Goal: Task Accomplishment & Management: Use online tool/utility

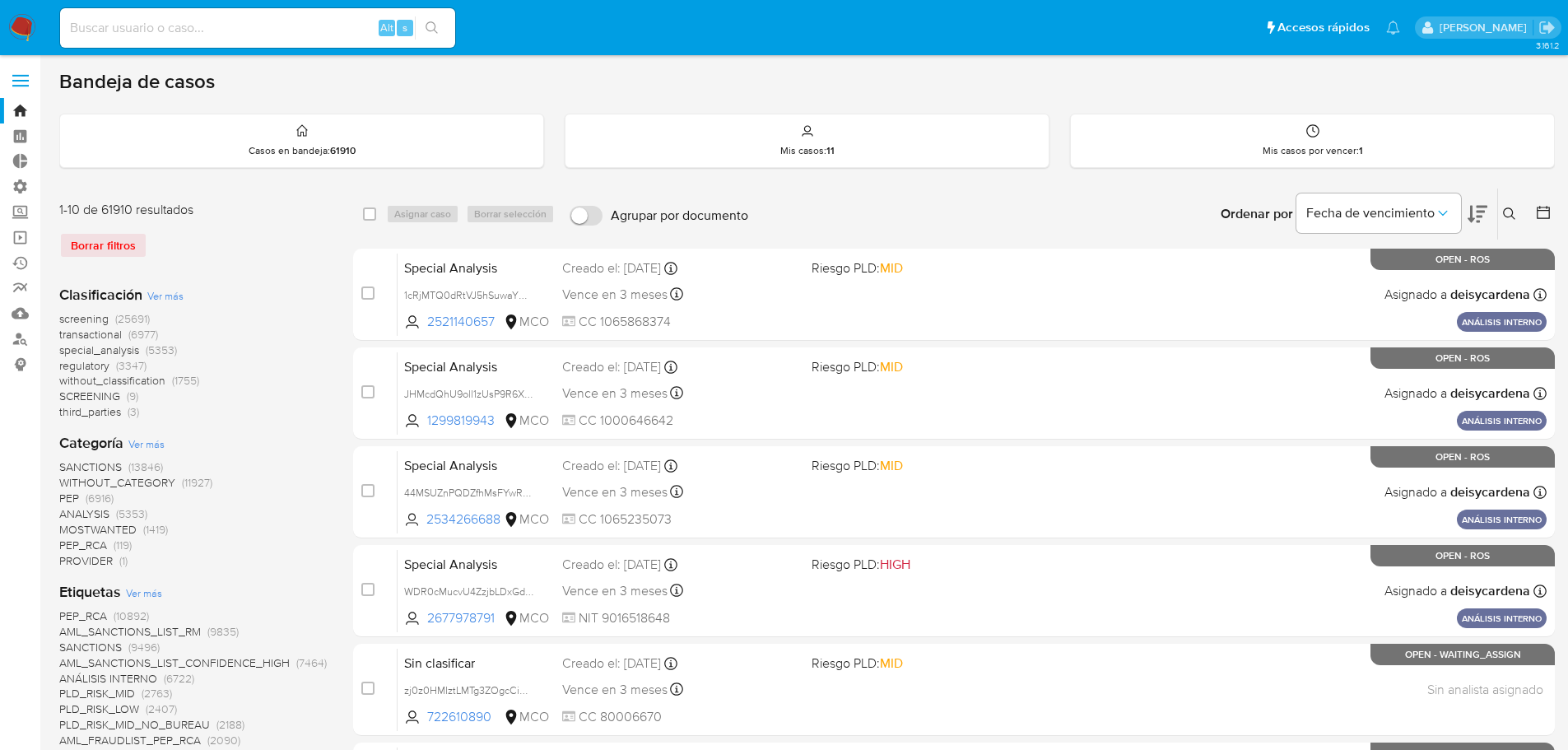
click at [293, 40] on div "Alt s" at bounding box center [258, 28] width 395 height 40
click at [294, 24] on input at bounding box center [258, 28] width 395 height 21
paste input "Z77spIGa9qyigOGBBZ4yQrr0"
type input "Z77spIGa9qyigOGBBZ4yQrr0"
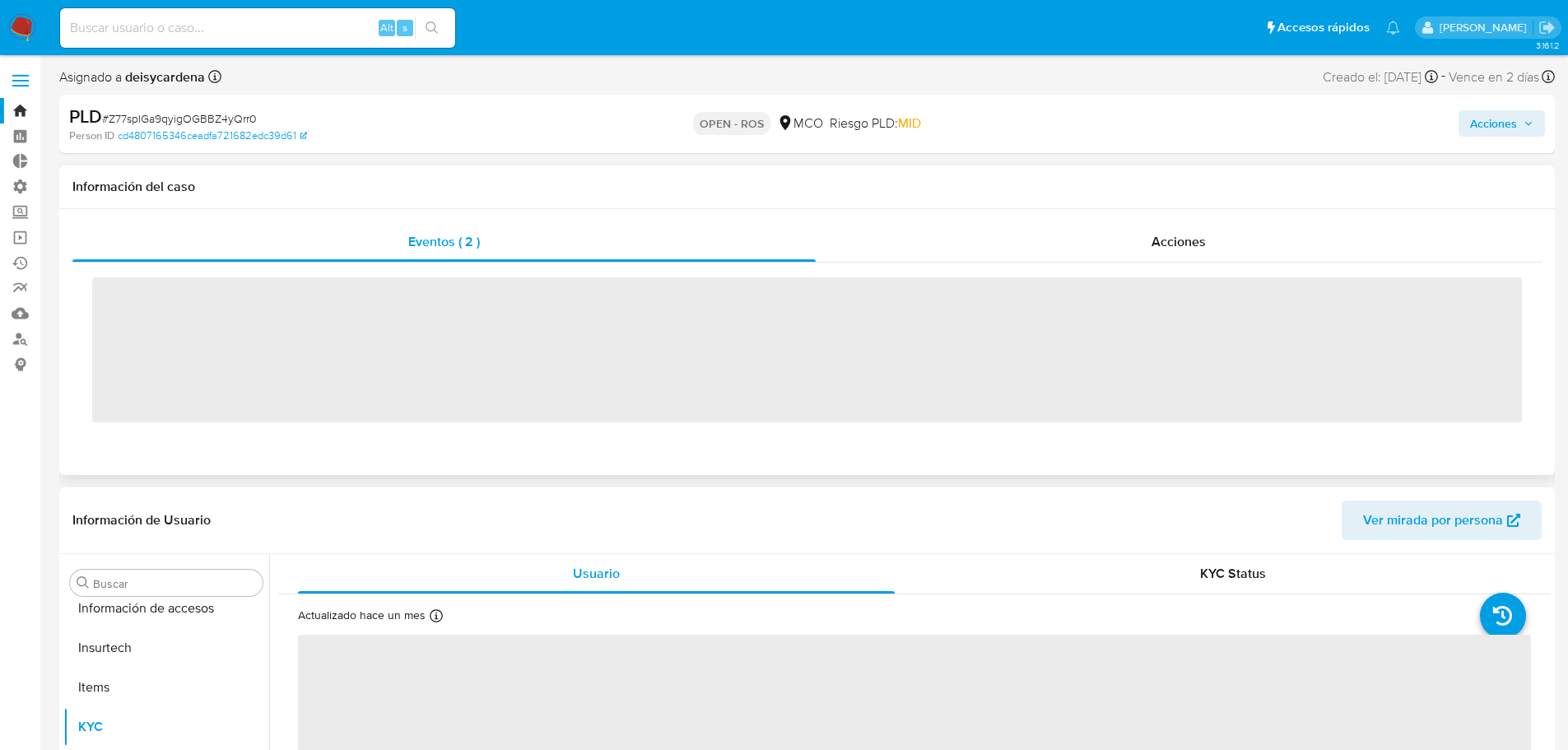
scroll to position [774, 0]
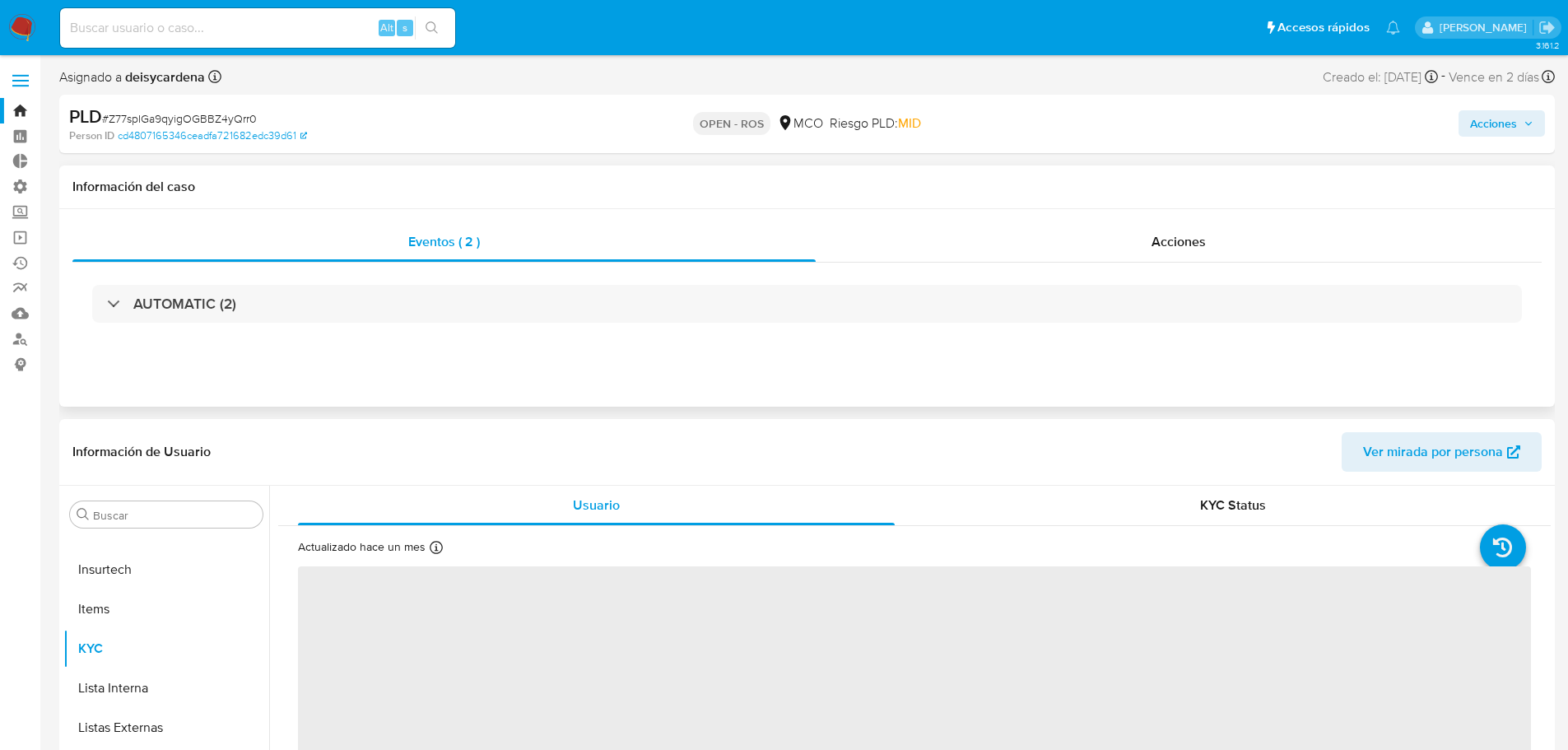
select select "10"
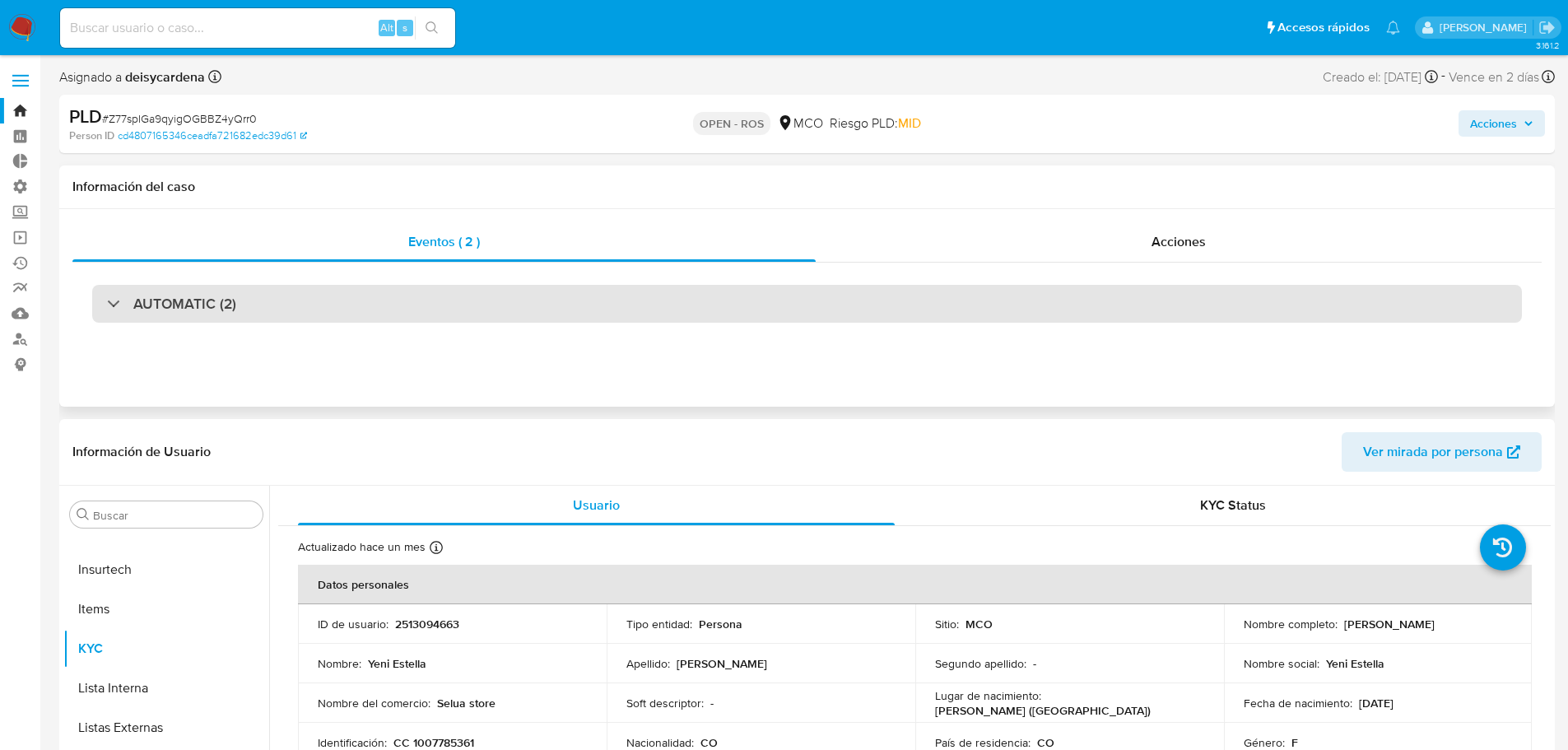
click at [176, 311] on h3 "AUTOMATIC (2)" at bounding box center [185, 303] width 103 height 18
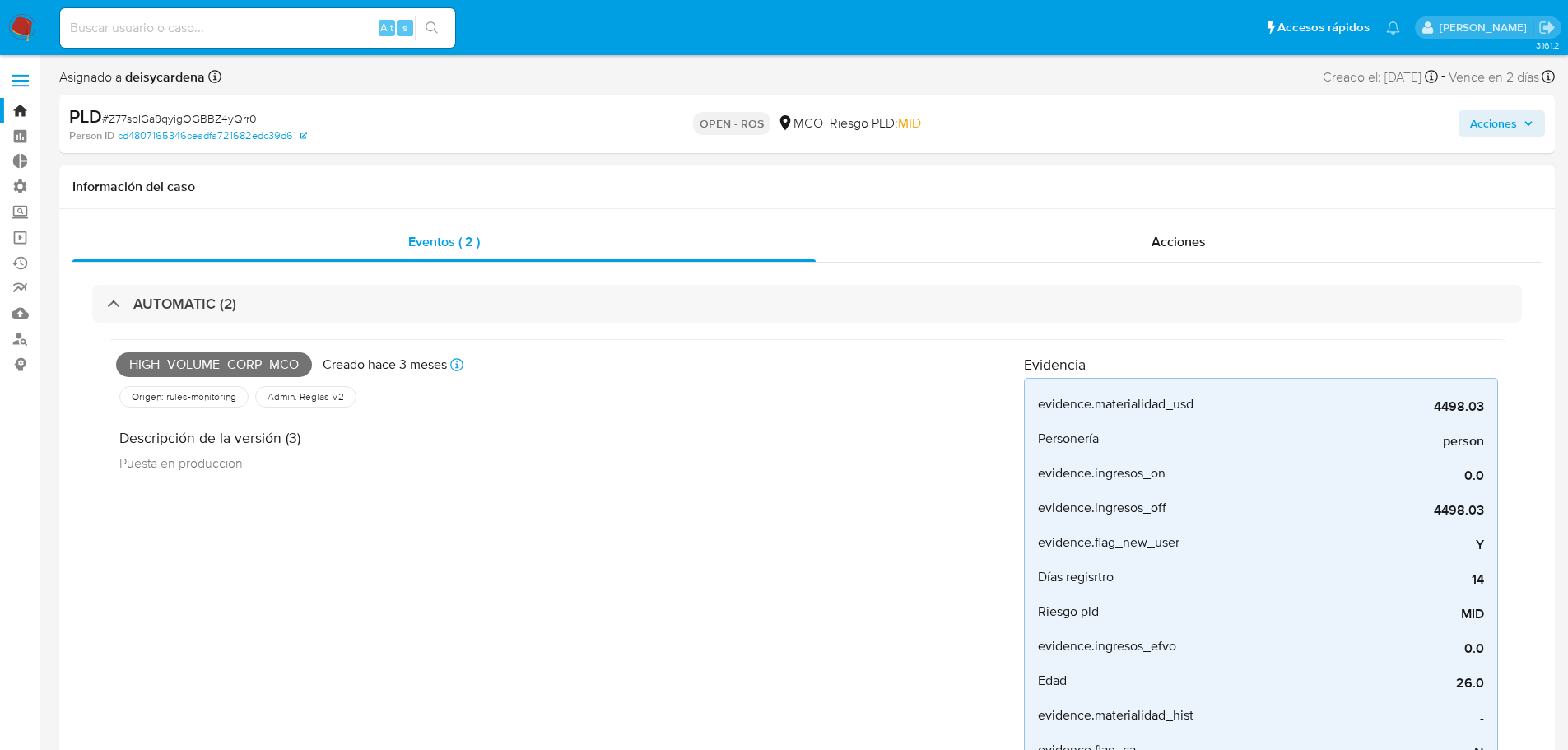
click at [381, 367] on p "Creado hace 3 meses" at bounding box center [384, 365] width 124 height 18
click at [224, 439] on h4 "Descripción de la versión (3)" at bounding box center [210, 438] width 181 height 18
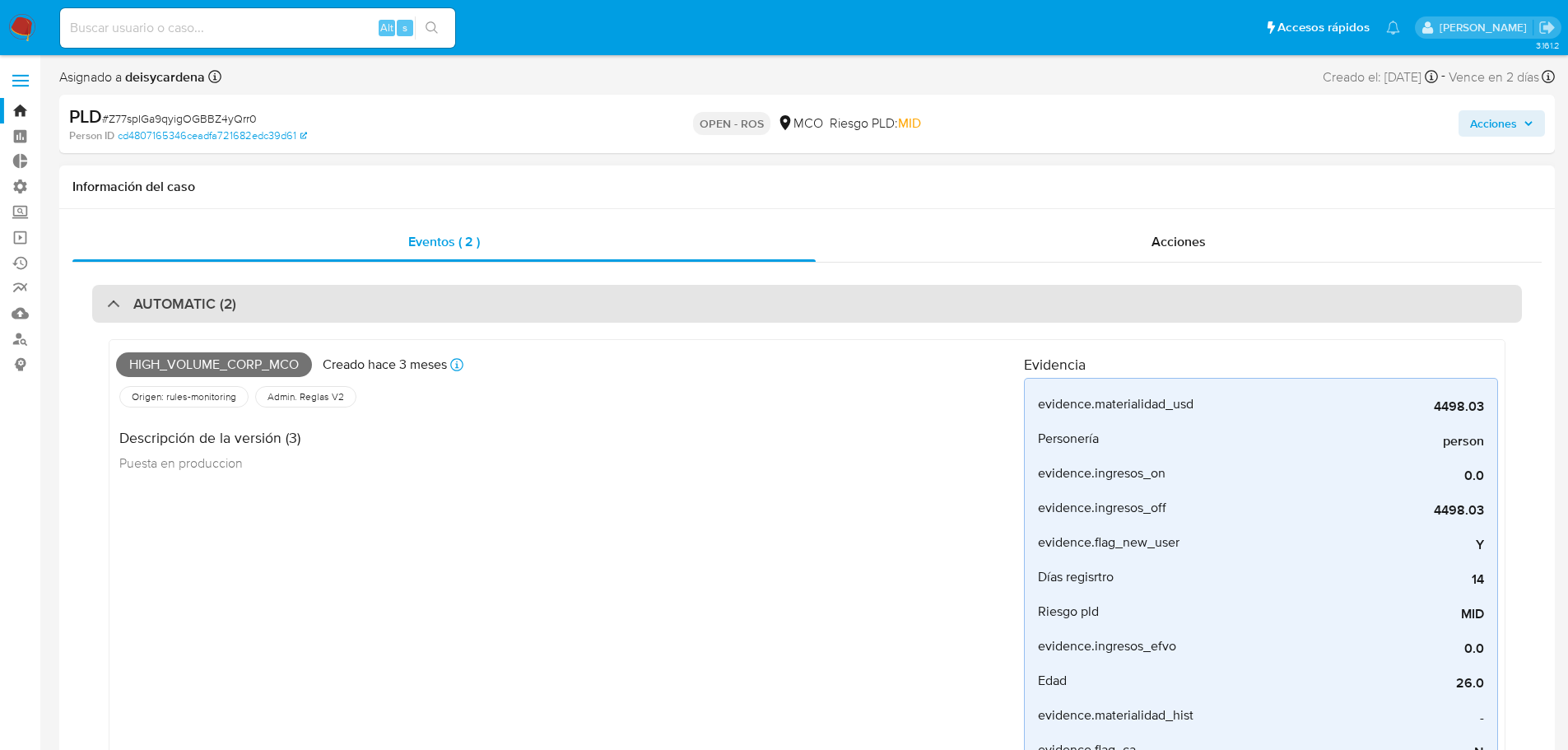
click at [107, 302] on div at bounding box center [107, 302] width 0 height 0
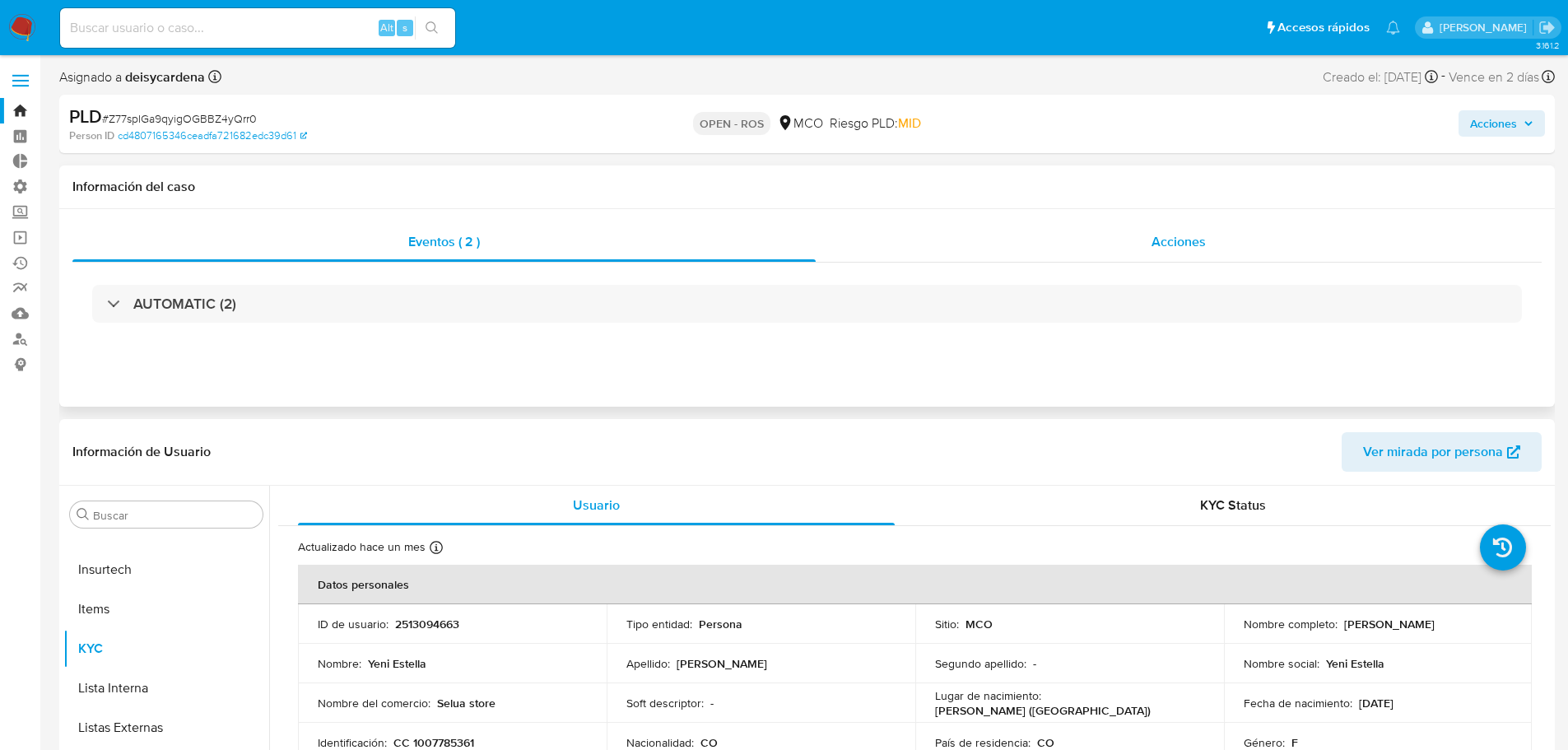
click at [1146, 240] on div "Acciones" at bounding box center [1179, 242] width 727 height 40
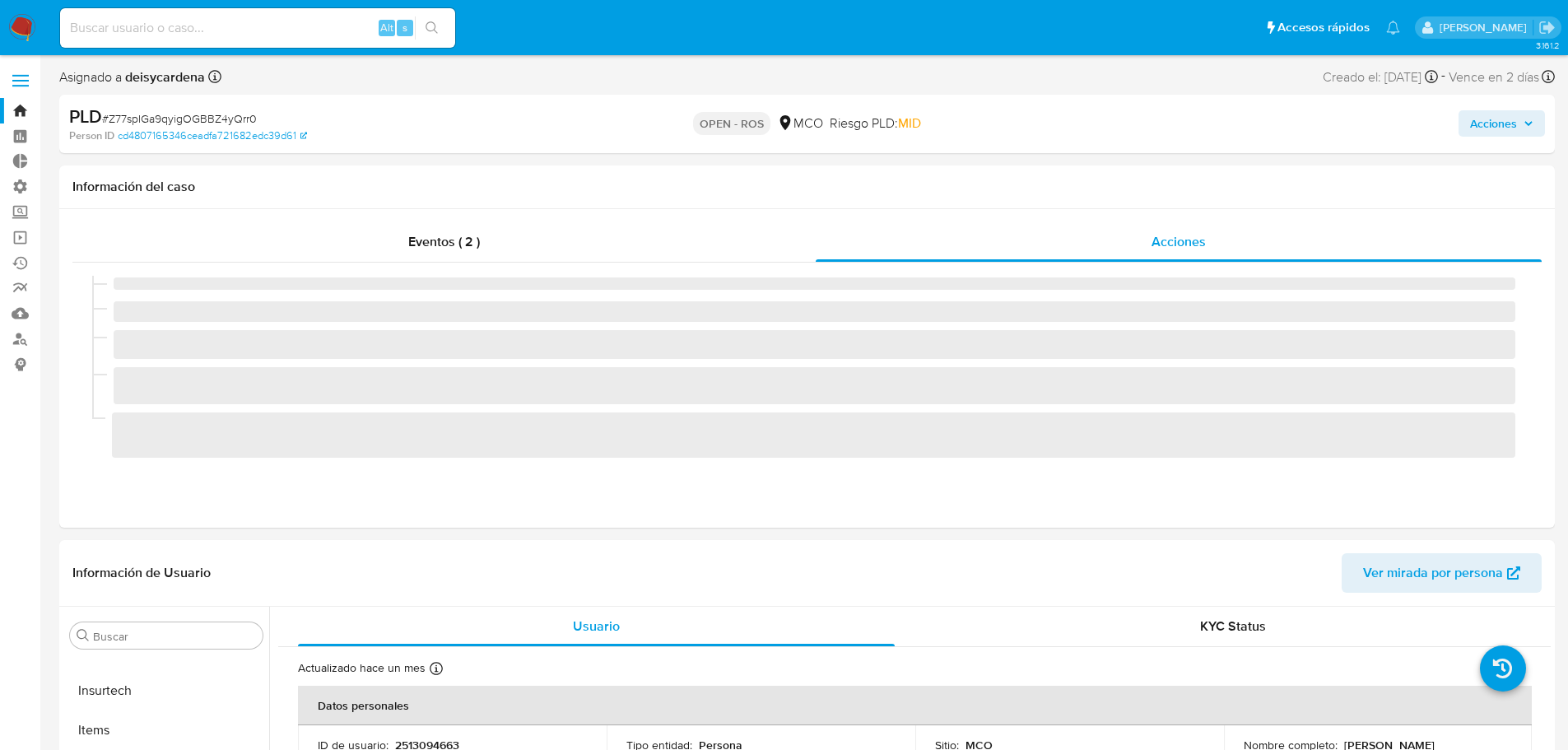
click at [1520, 126] on span "Acciones" at bounding box center [1502, 123] width 63 height 23
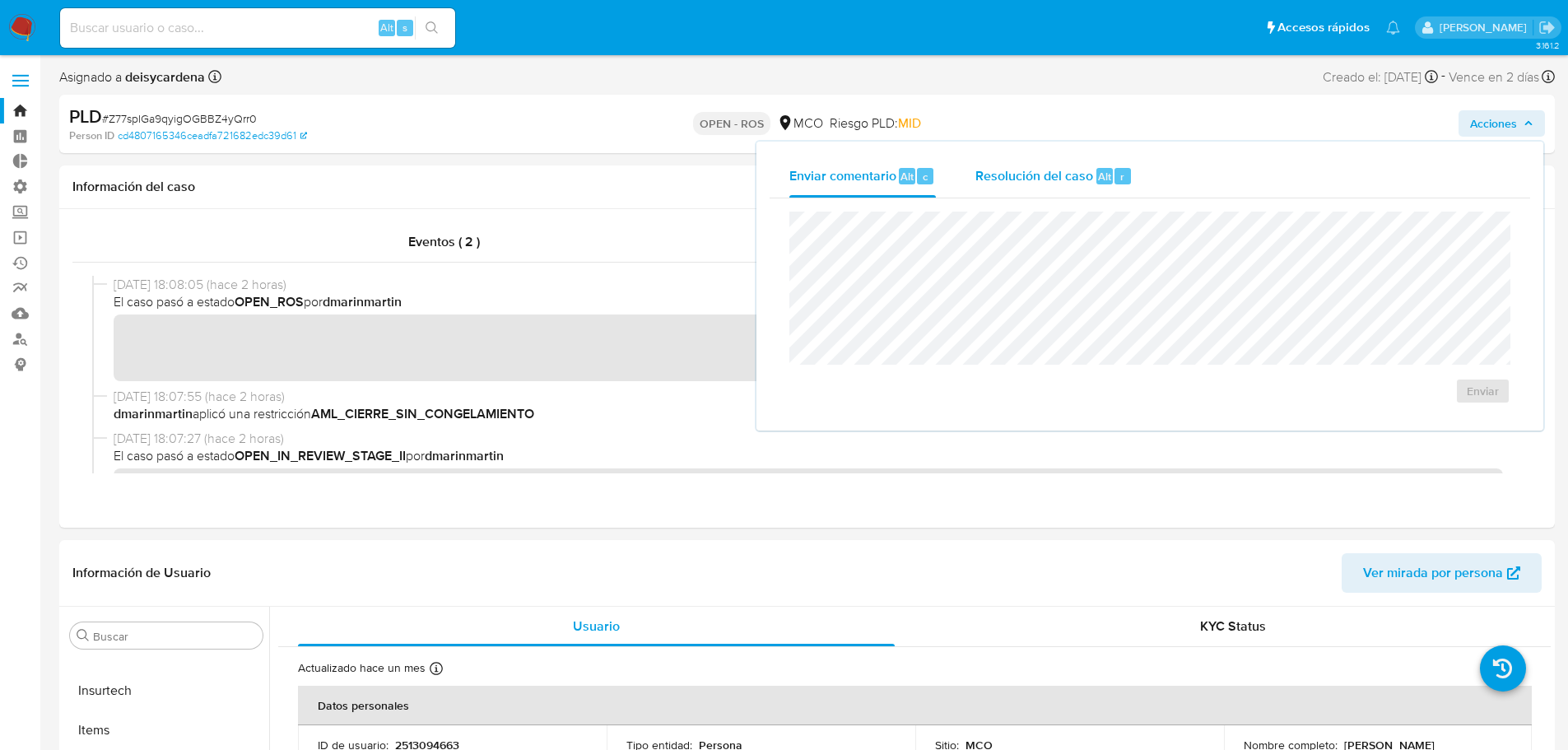
click at [1061, 176] on span "Resolución del caso" at bounding box center [1035, 176] width 118 height 19
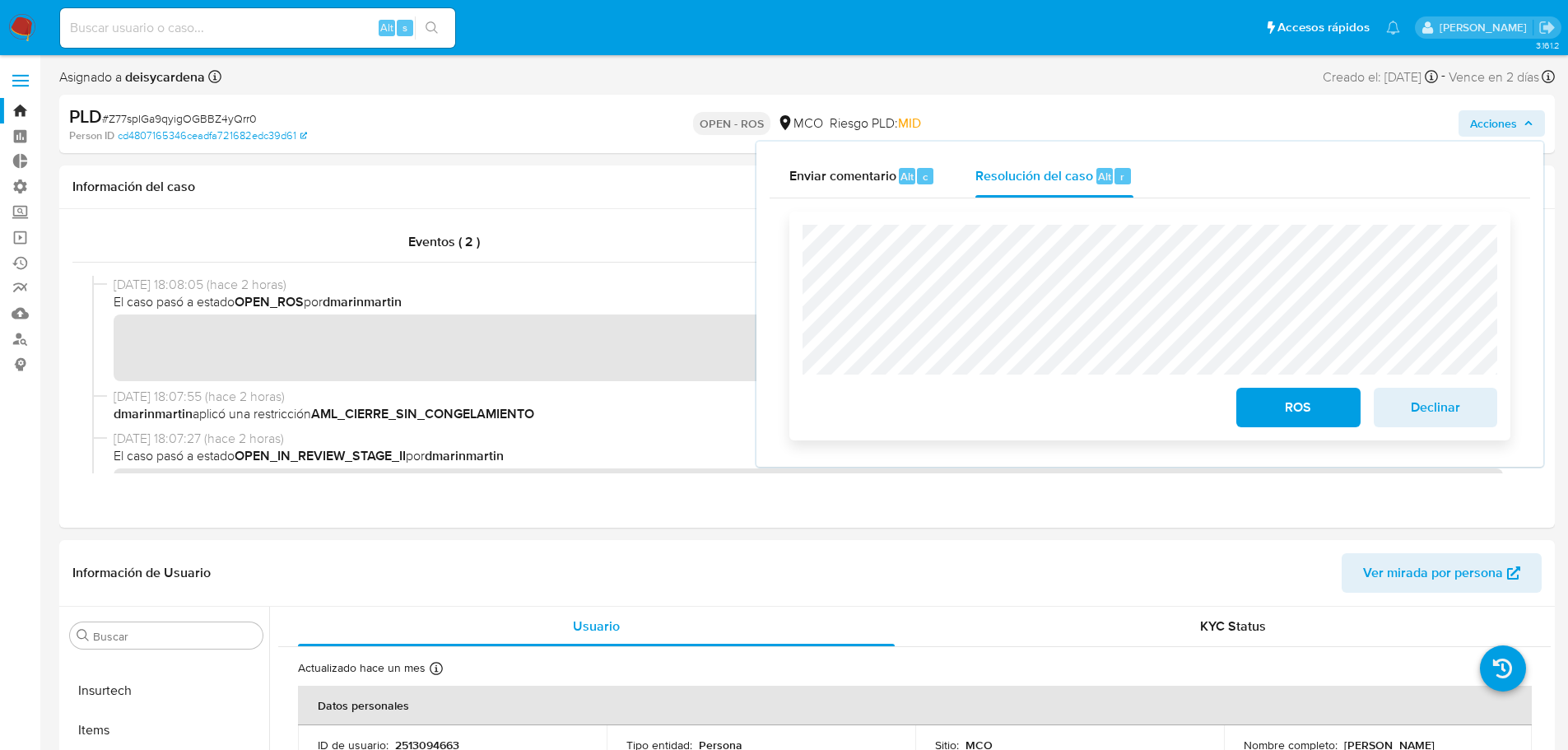
click at [1285, 411] on span "ROS" at bounding box center [1299, 406] width 81 height 36
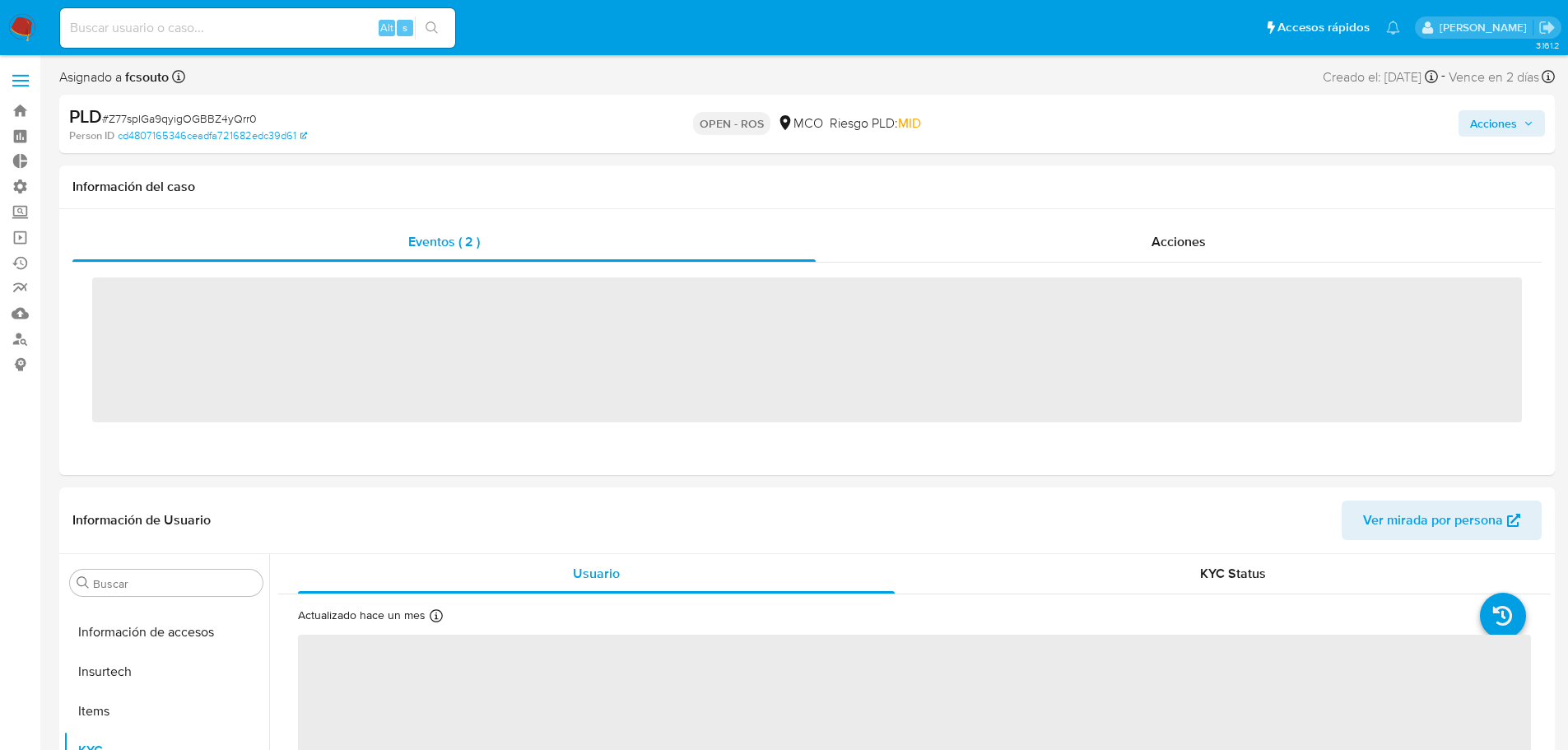
scroll to position [774, 0]
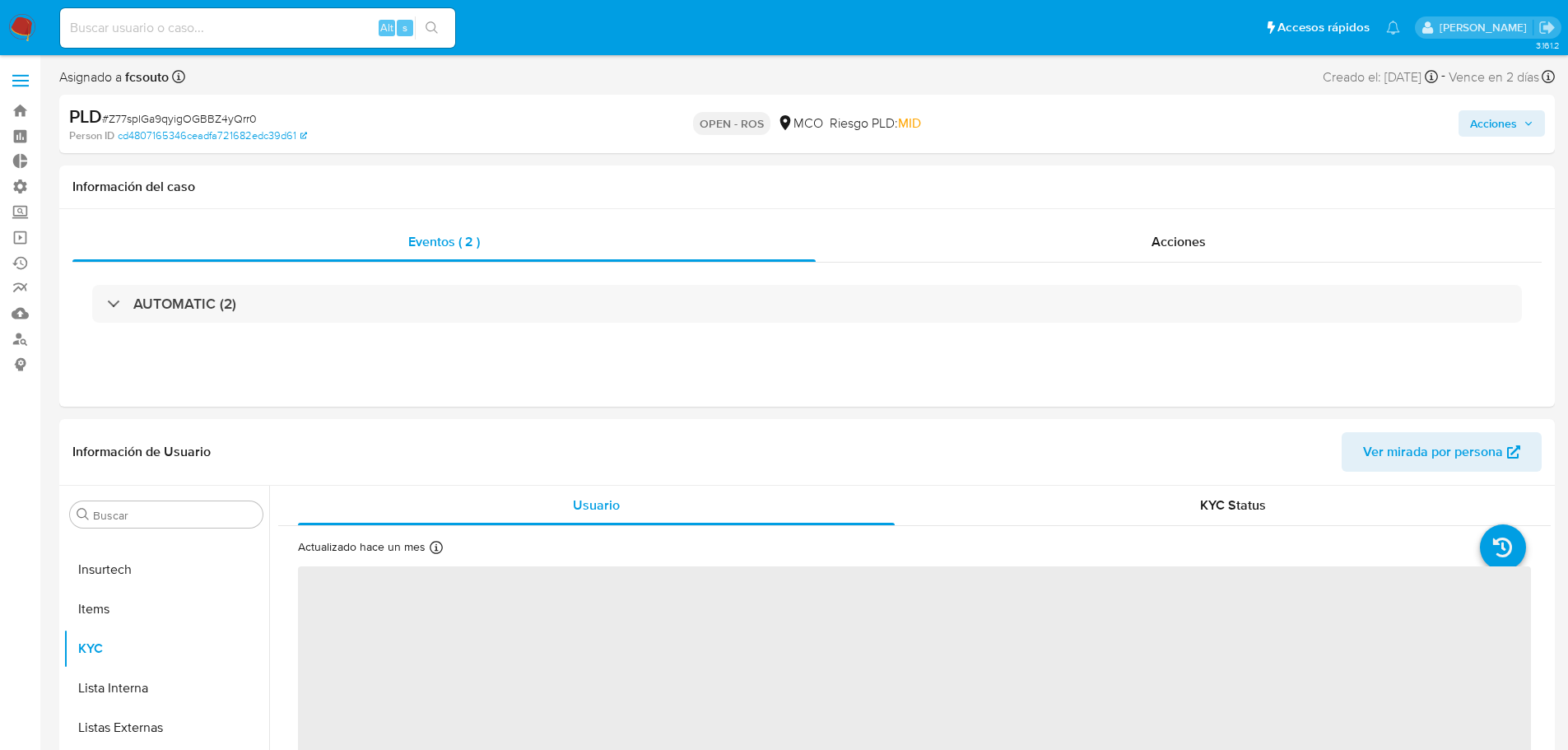
select select "10"
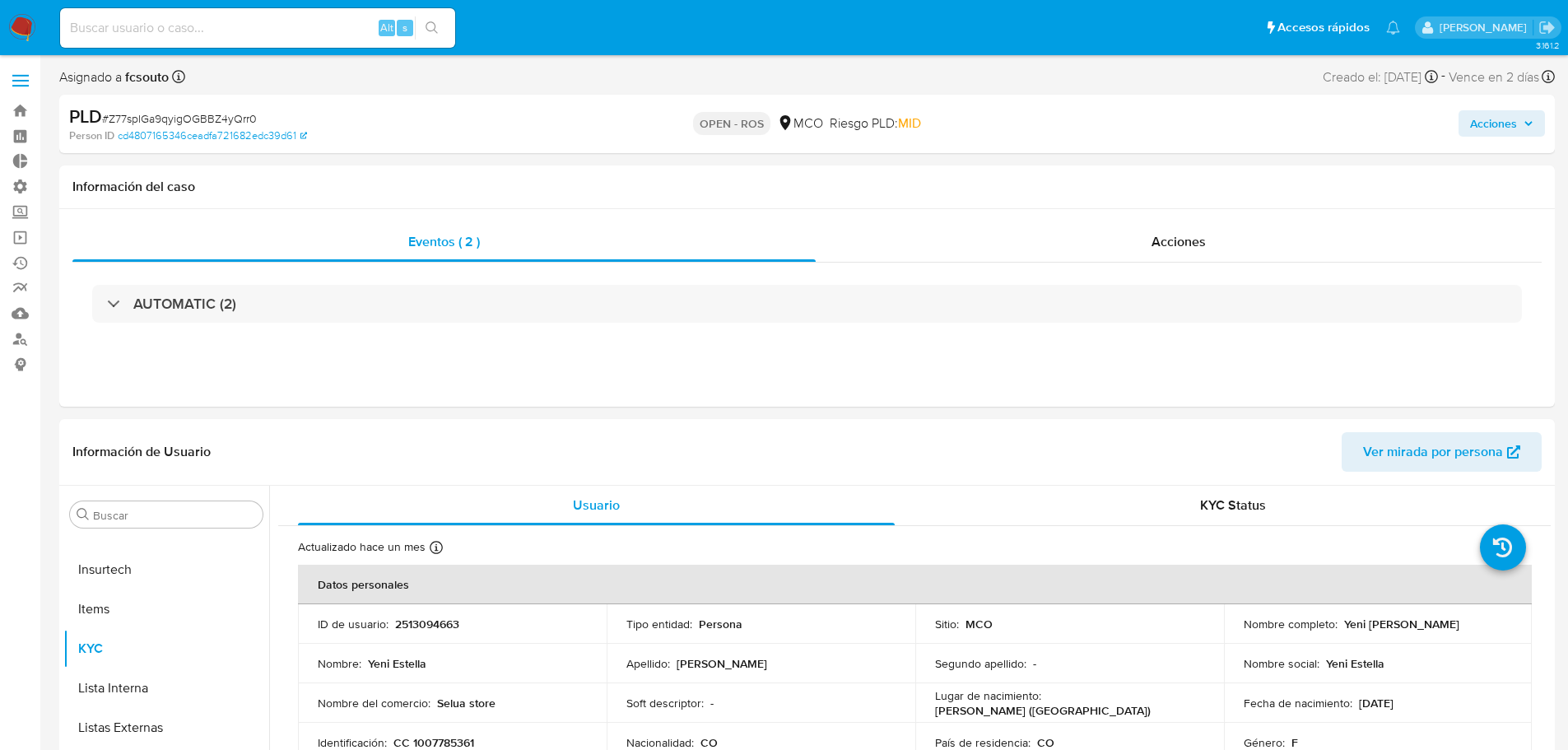
click at [321, 32] on input at bounding box center [258, 28] width 395 height 21
paste input "WDR0cMucvU4ZzjbLDxGd9IVV"
type input "WDR0cMucvU4ZzjbLDxGd9IVV"
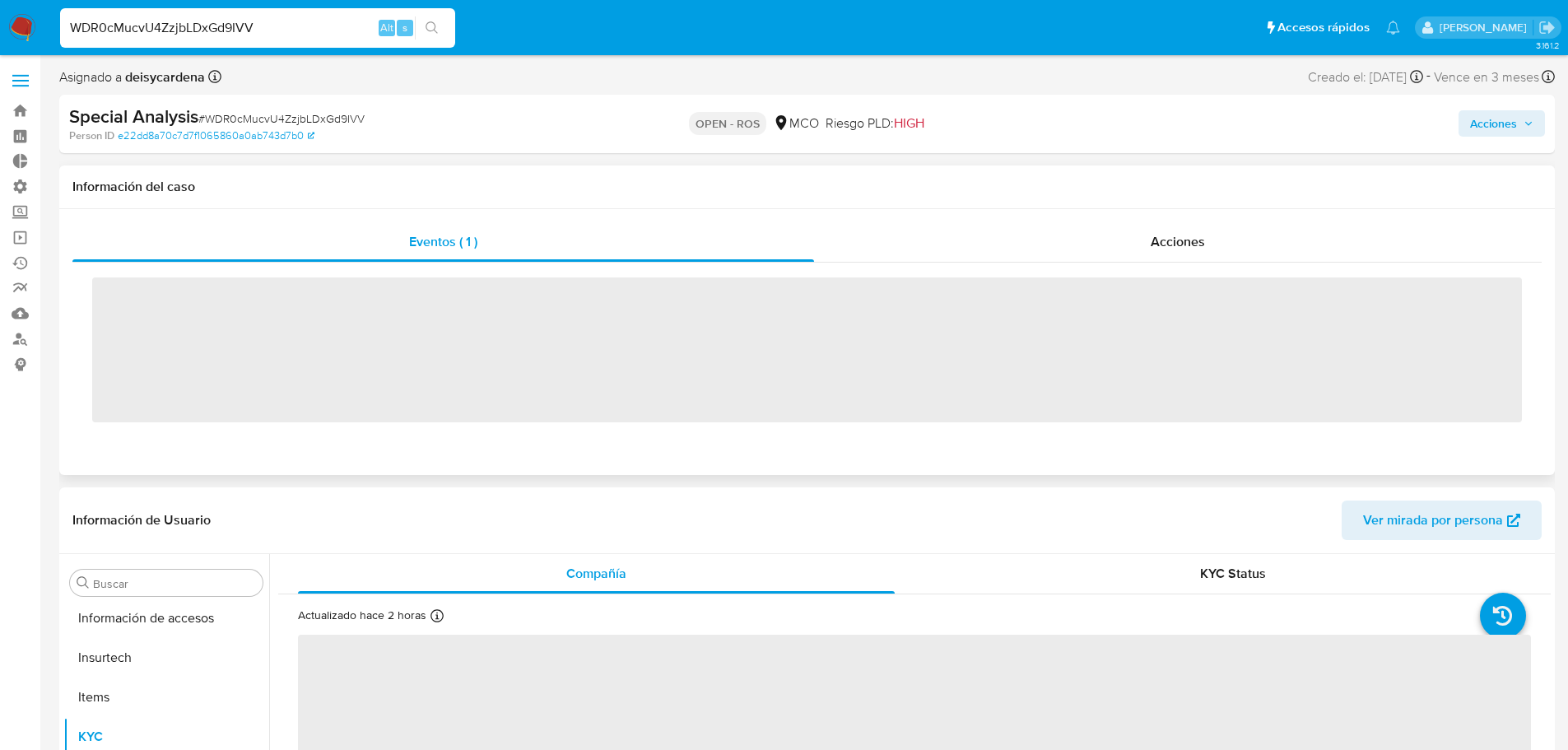
scroll to position [774, 0]
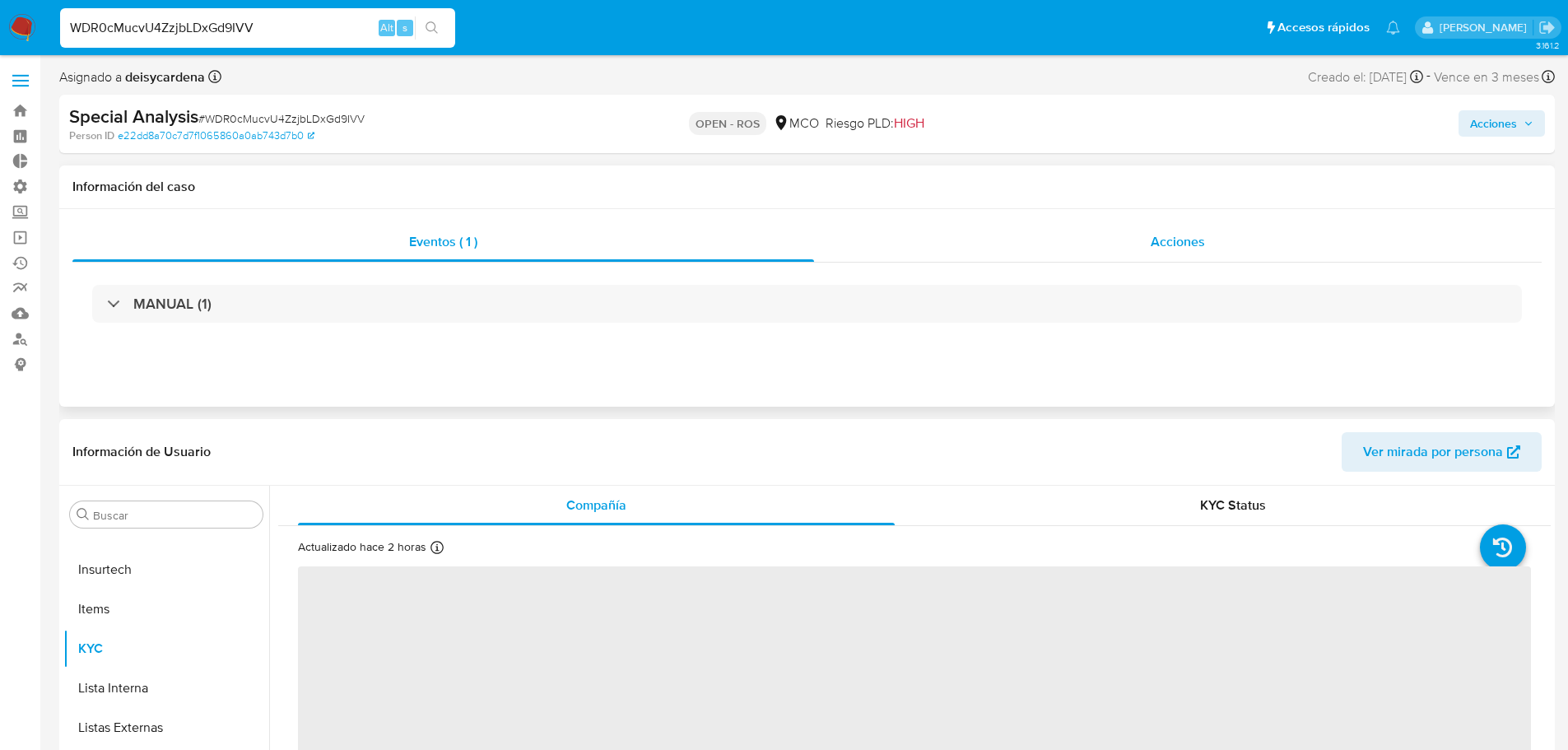
click at [1228, 244] on div "Acciones" at bounding box center [1177, 242] width 727 height 40
select select "10"
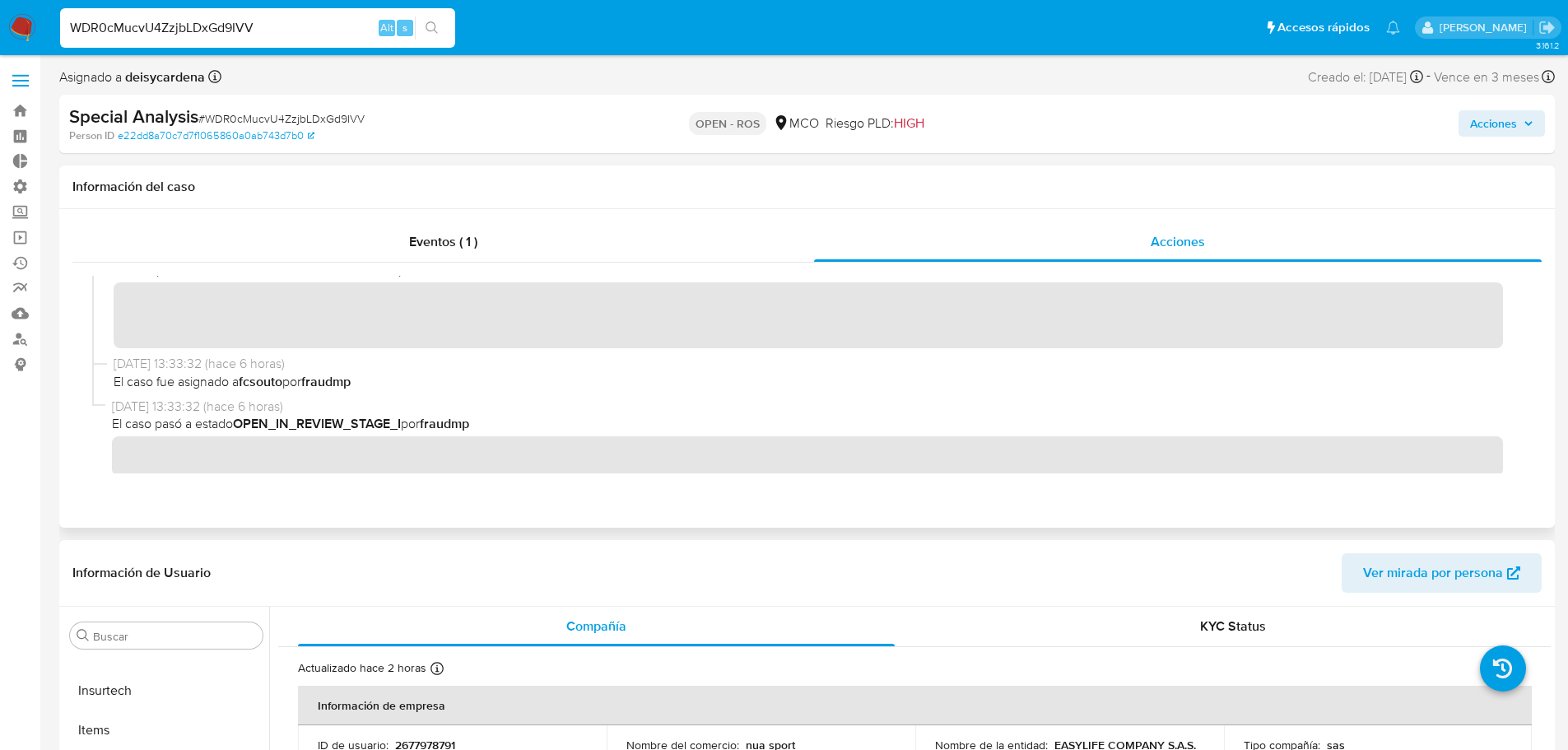
scroll to position [323, 0]
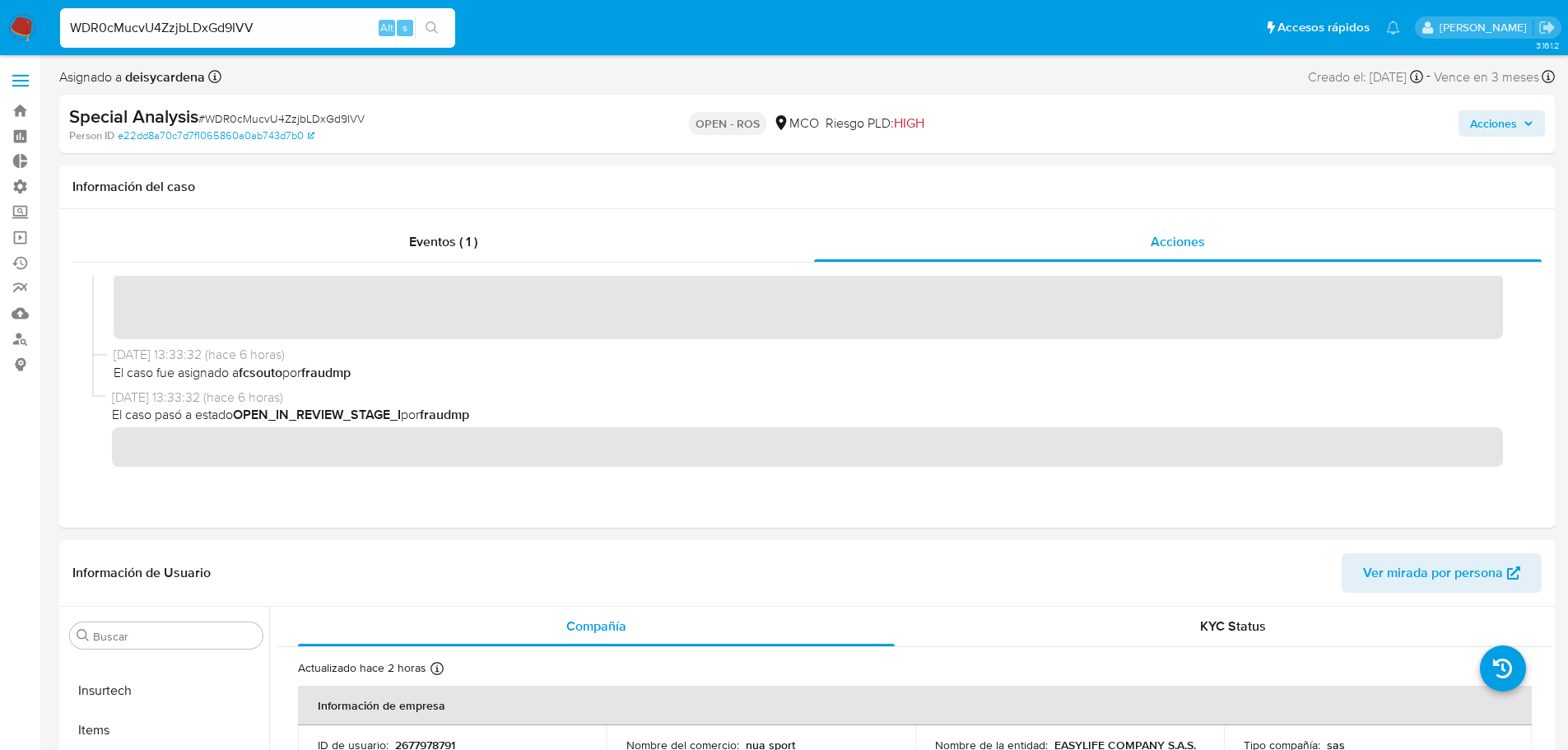
click at [1509, 121] on span "Acciones" at bounding box center [1494, 123] width 47 height 27
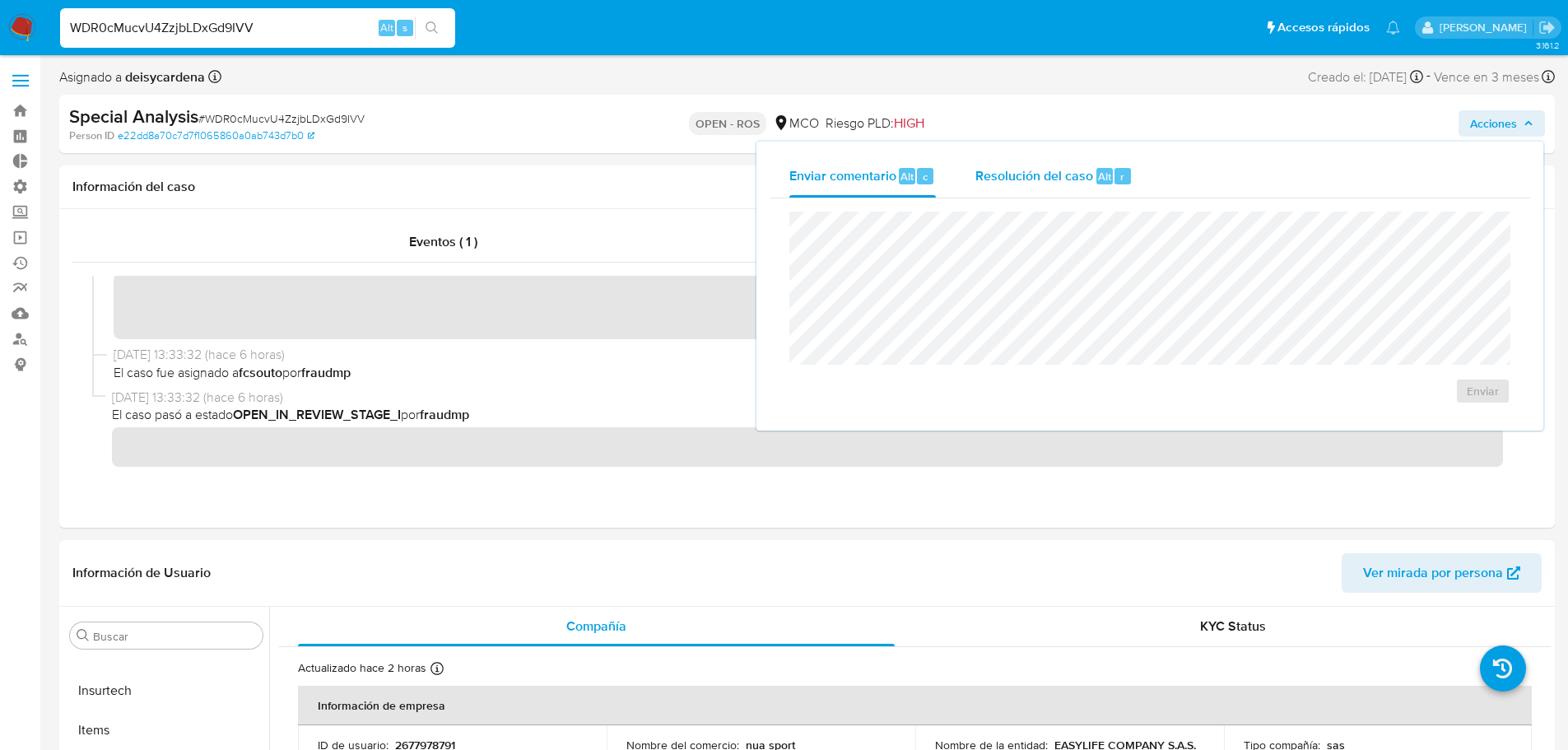
click at [1038, 180] on span "Resolución del caso" at bounding box center [1035, 176] width 118 height 19
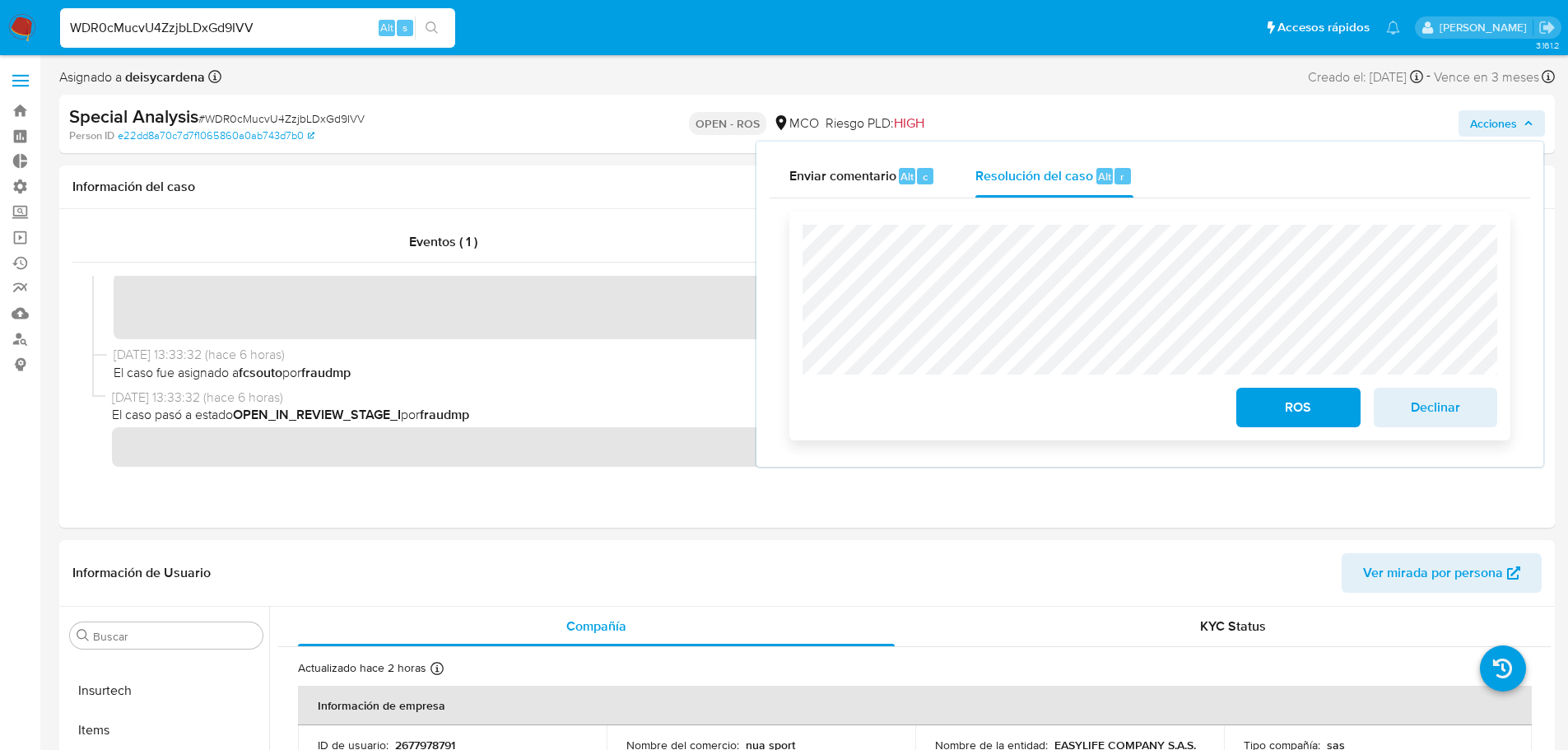
click at [1302, 410] on span "ROS" at bounding box center [1299, 406] width 81 height 36
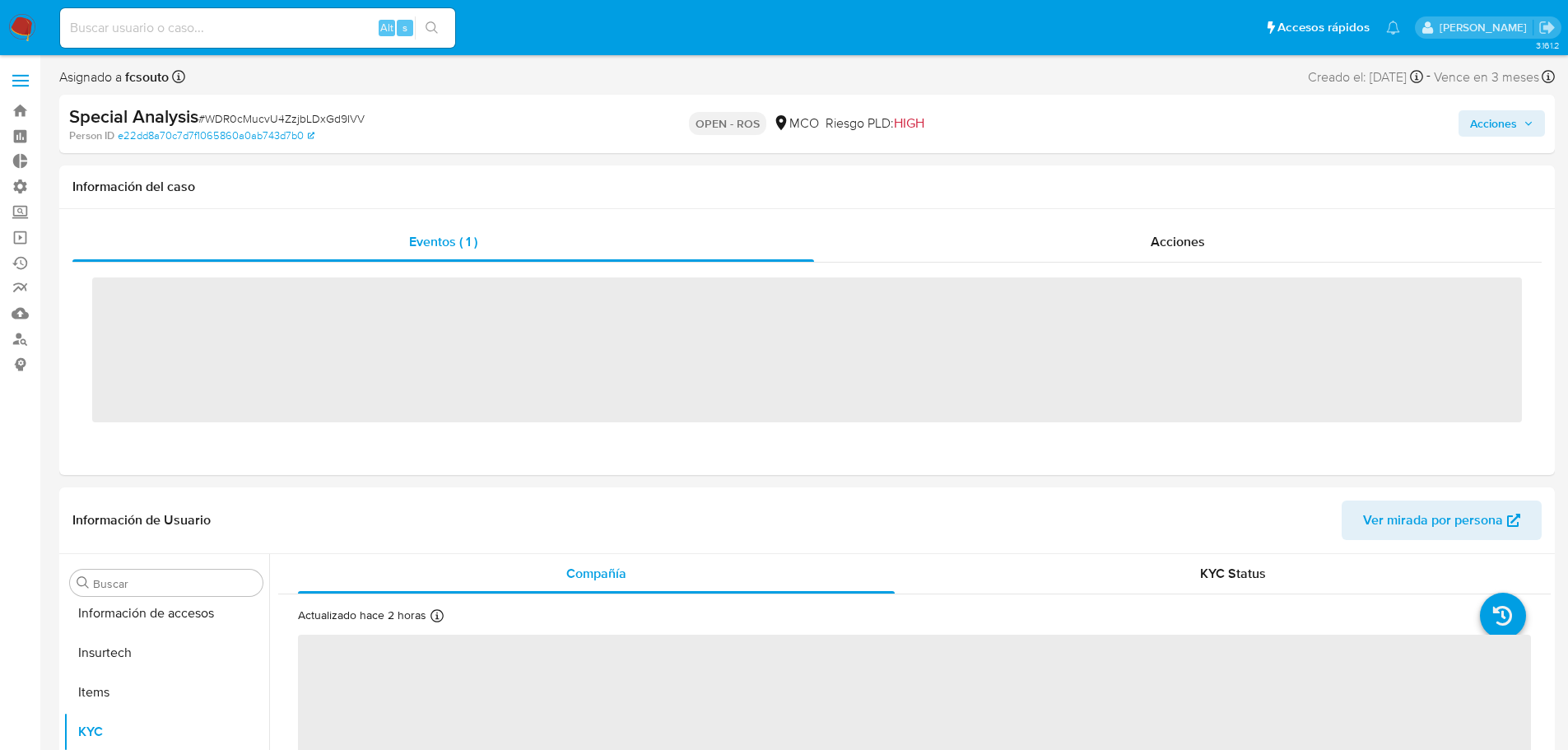
scroll to position [774, 0]
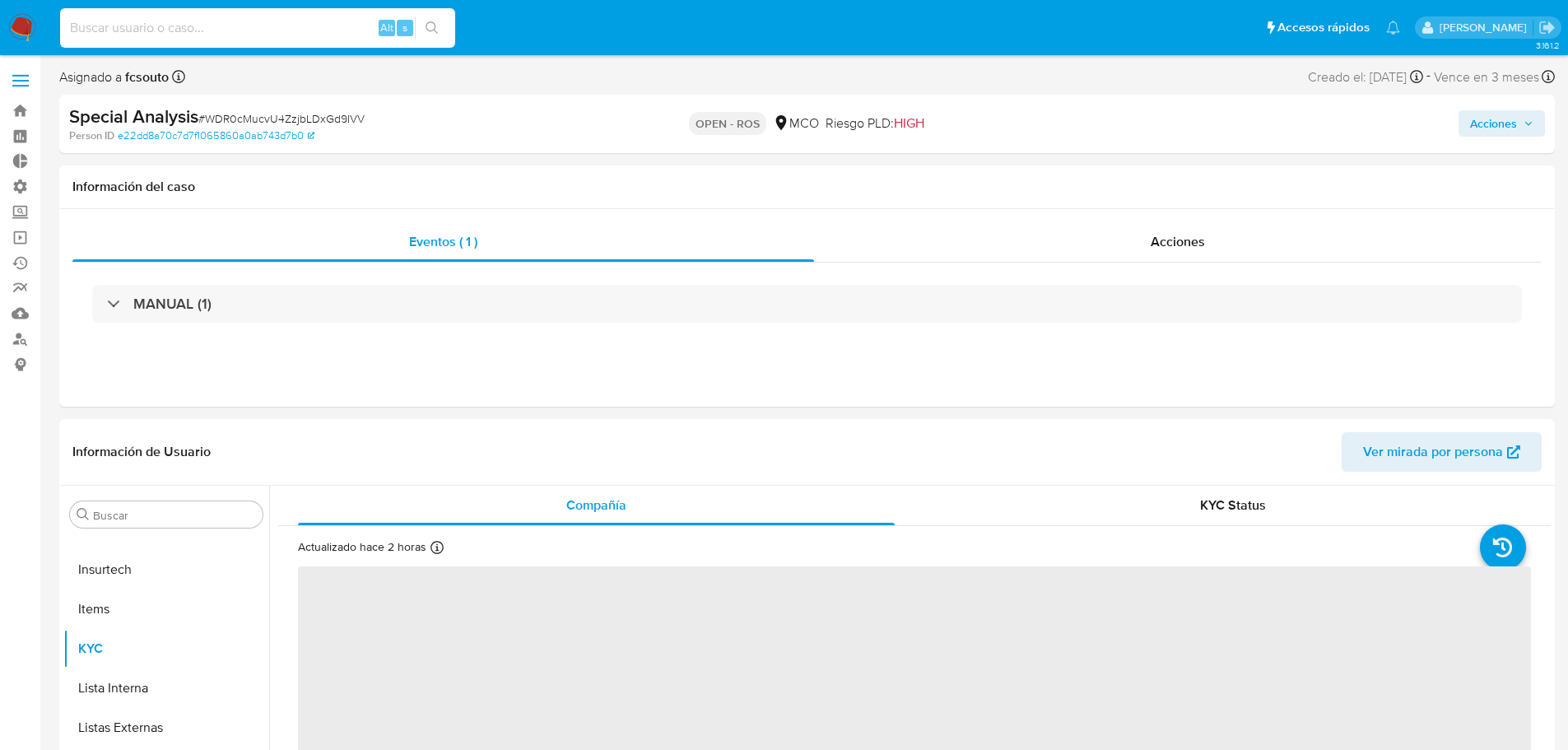
click at [261, 18] on input at bounding box center [258, 28] width 395 height 21
paste input "44MSUZnPQDZfhMsFYwRvRXrF"
type input "44MSUZnPQDZfhMsFYwRvRXrF"
select select "10"
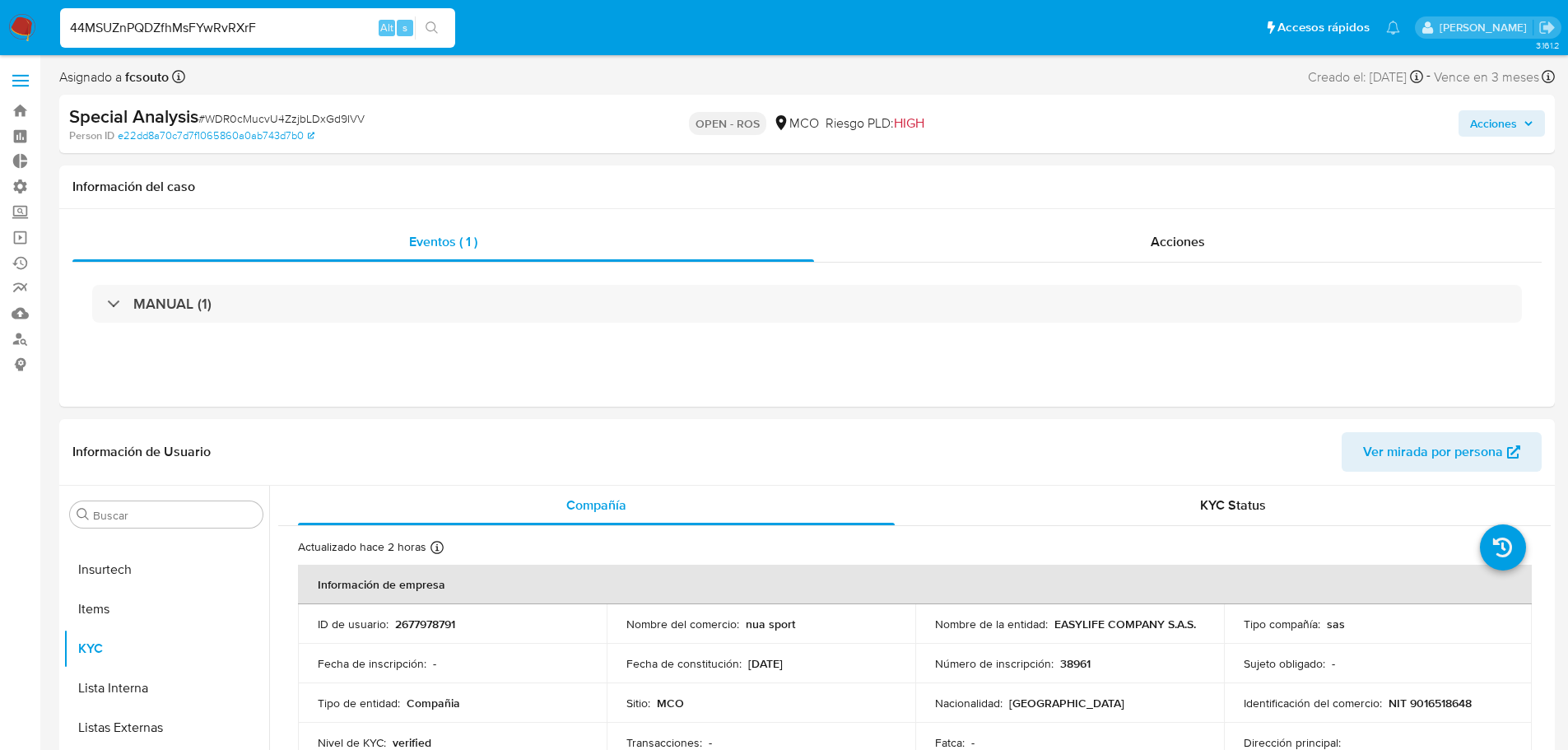
type input "44MSUZnPQDZfhMsFYwRvRXrF"
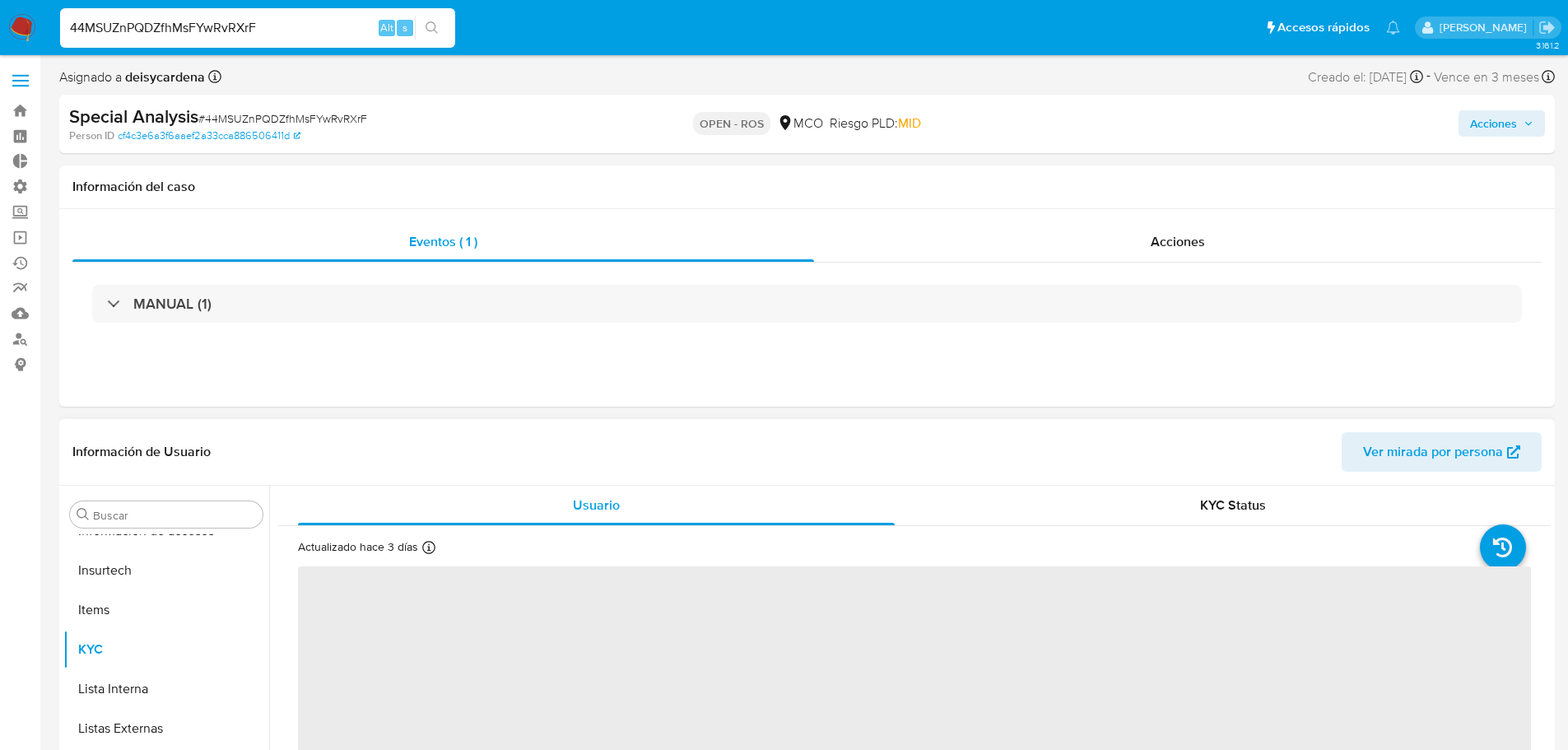
scroll to position [774, 0]
select select "10"
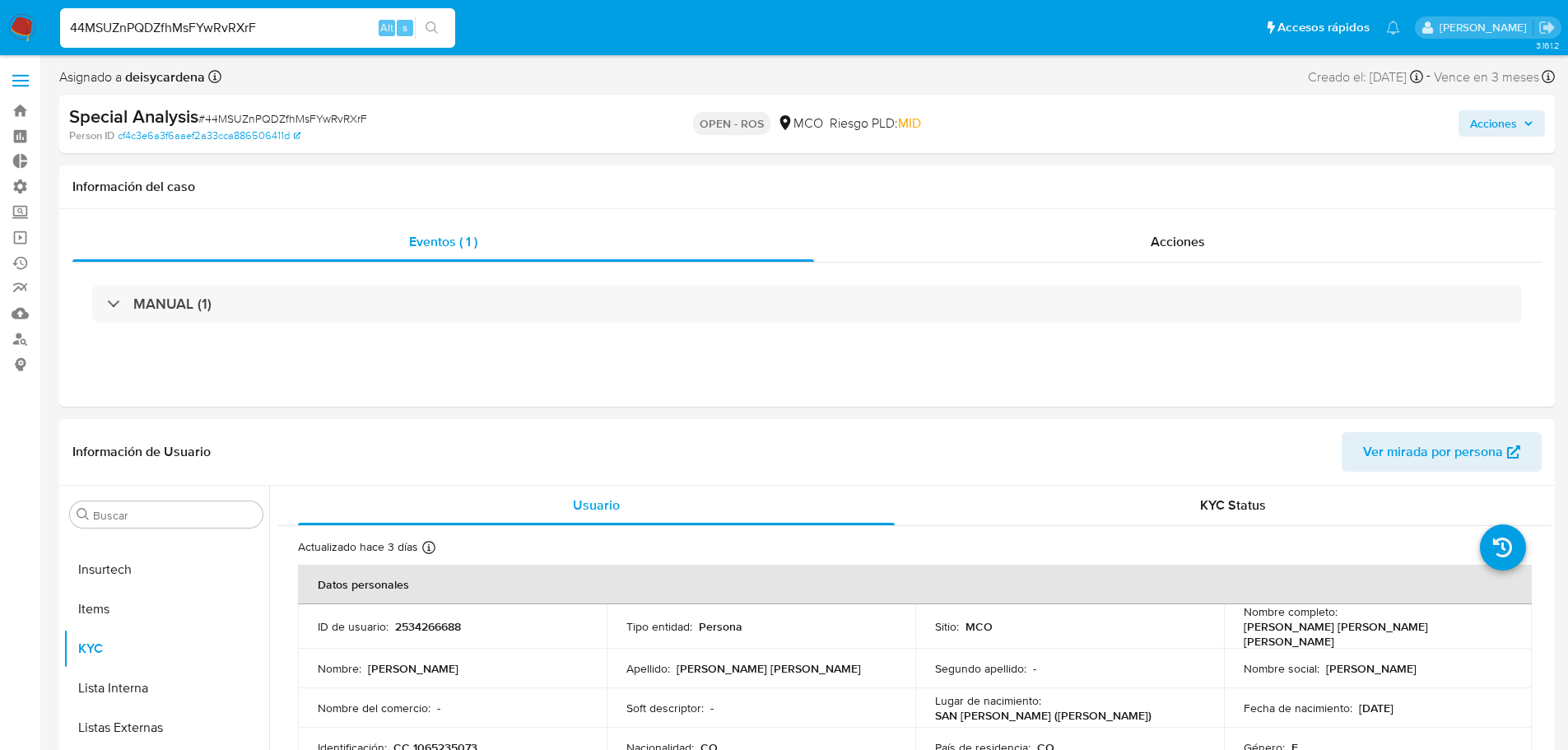
click at [1509, 124] on span "Acciones" at bounding box center [1494, 123] width 47 height 27
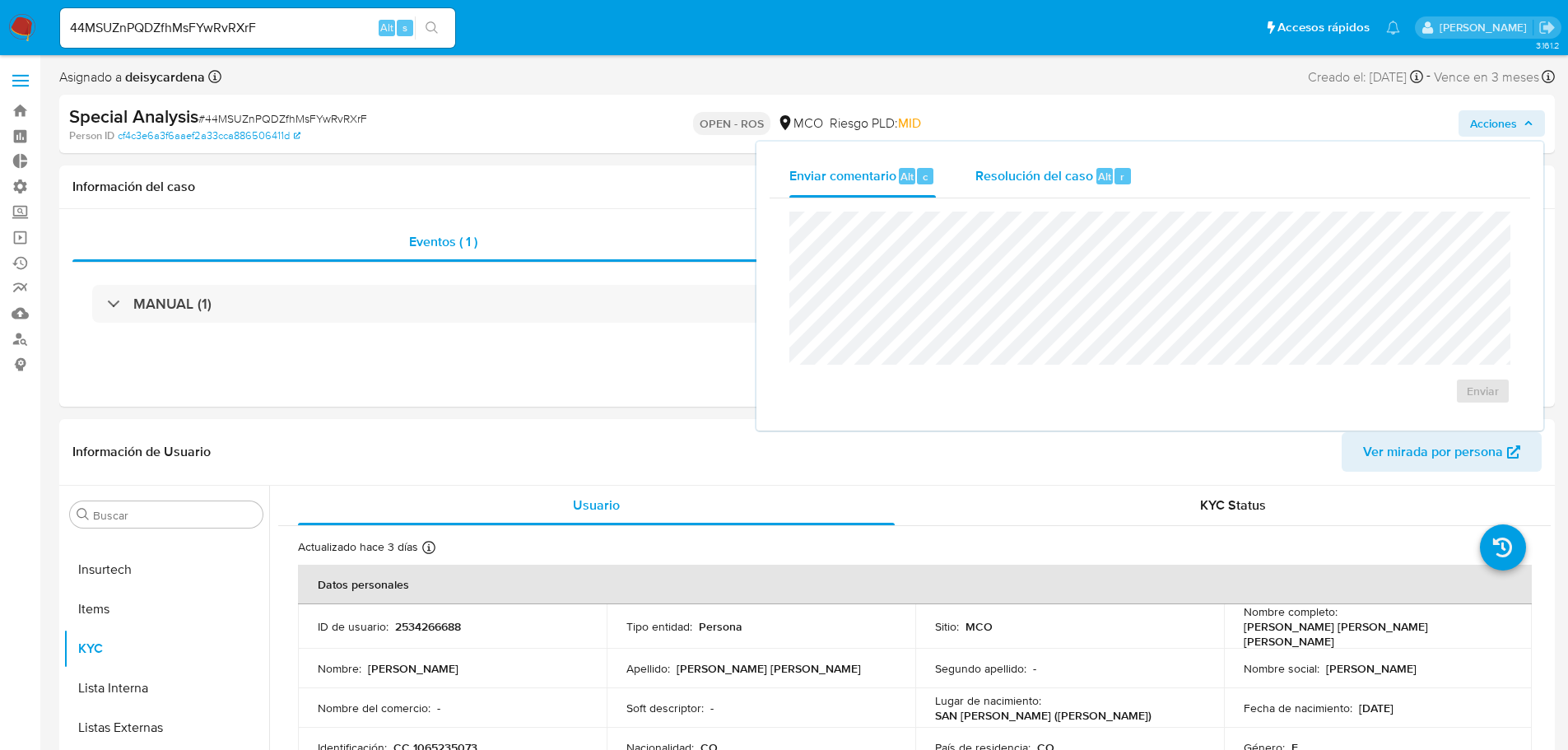
click at [1082, 183] on span "Resolución del caso" at bounding box center [1035, 176] width 118 height 19
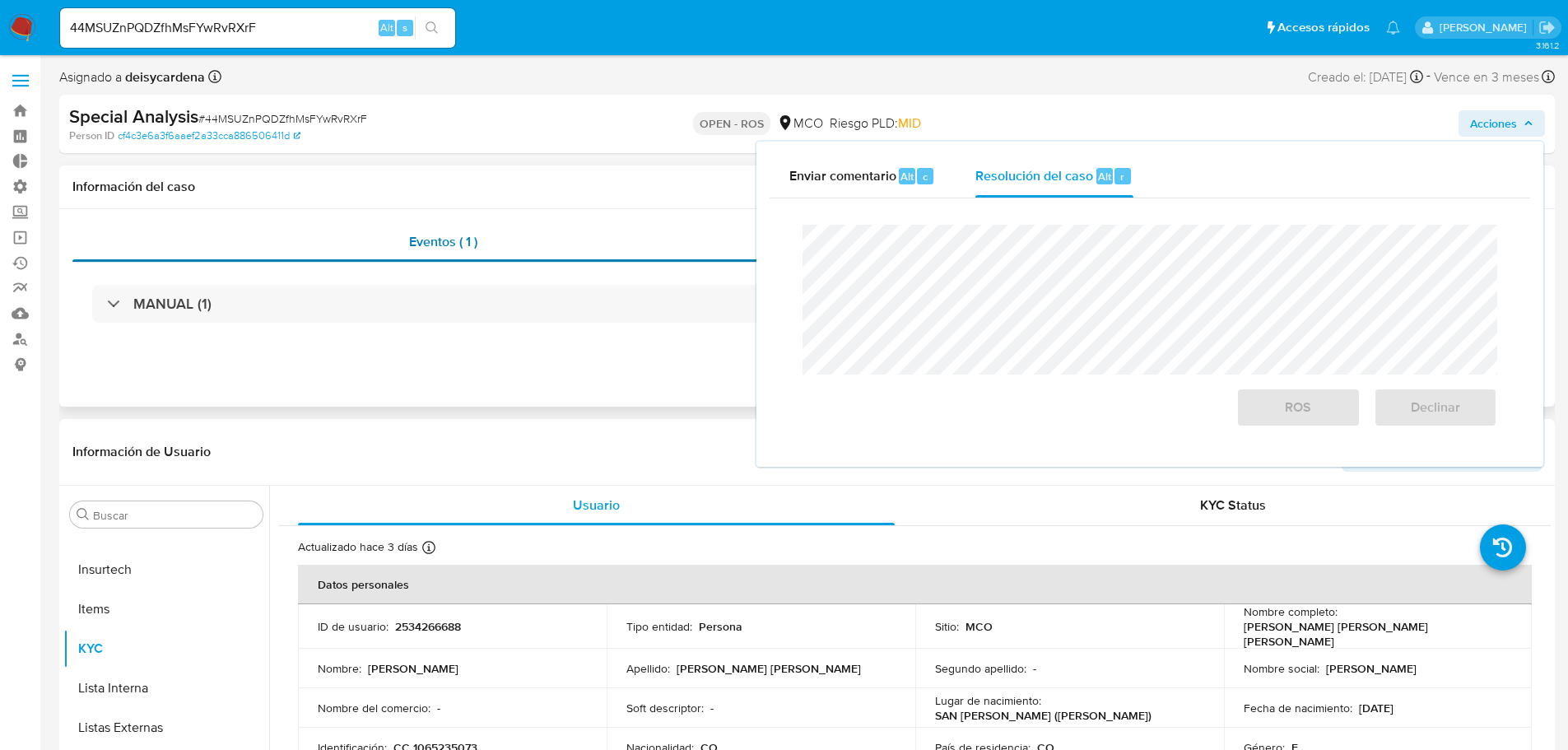
click at [477, 239] on span "Eventos ( 1 )" at bounding box center [443, 241] width 68 height 19
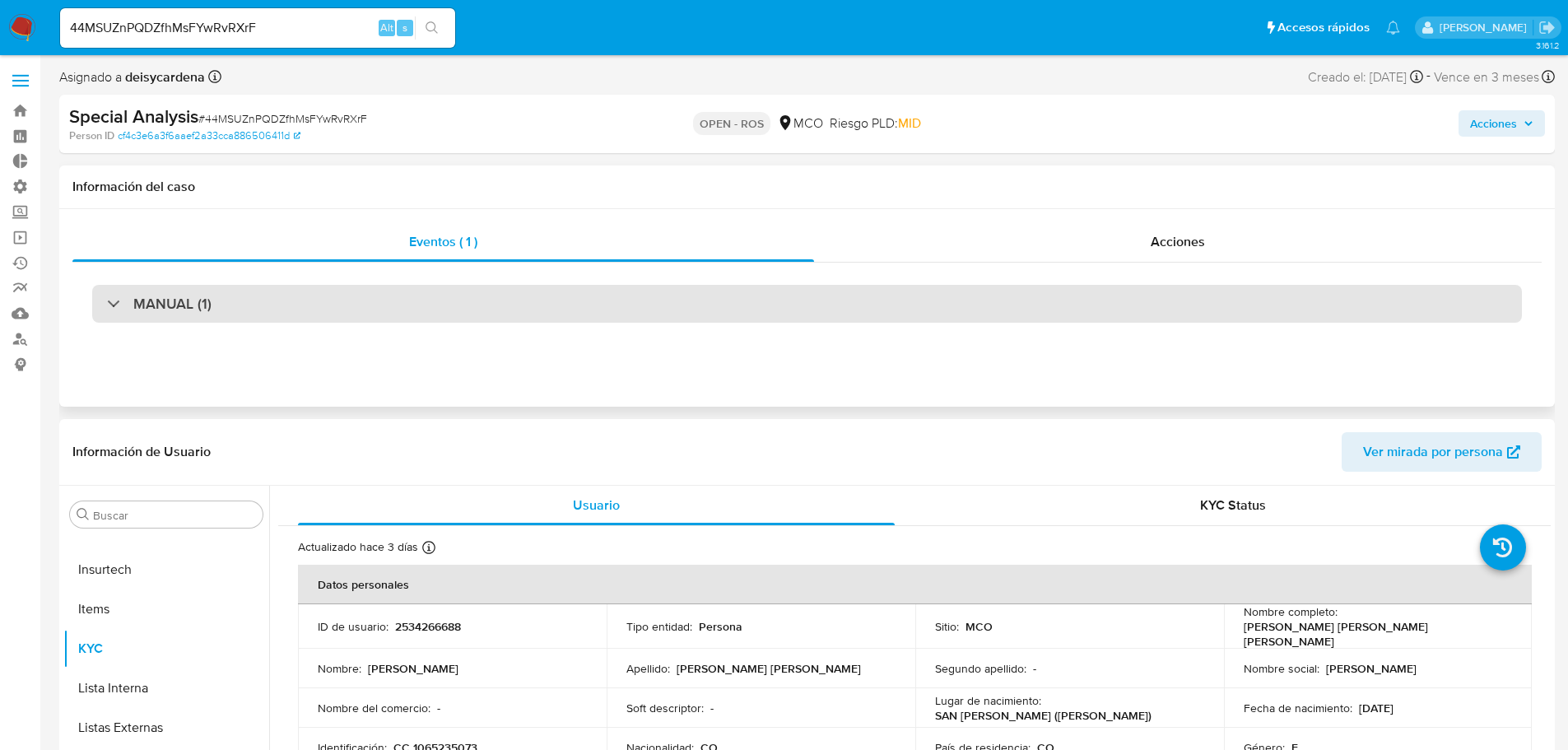
click at [138, 311] on h3 "MANUAL (1)" at bounding box center [172, 303] width 78 height 18
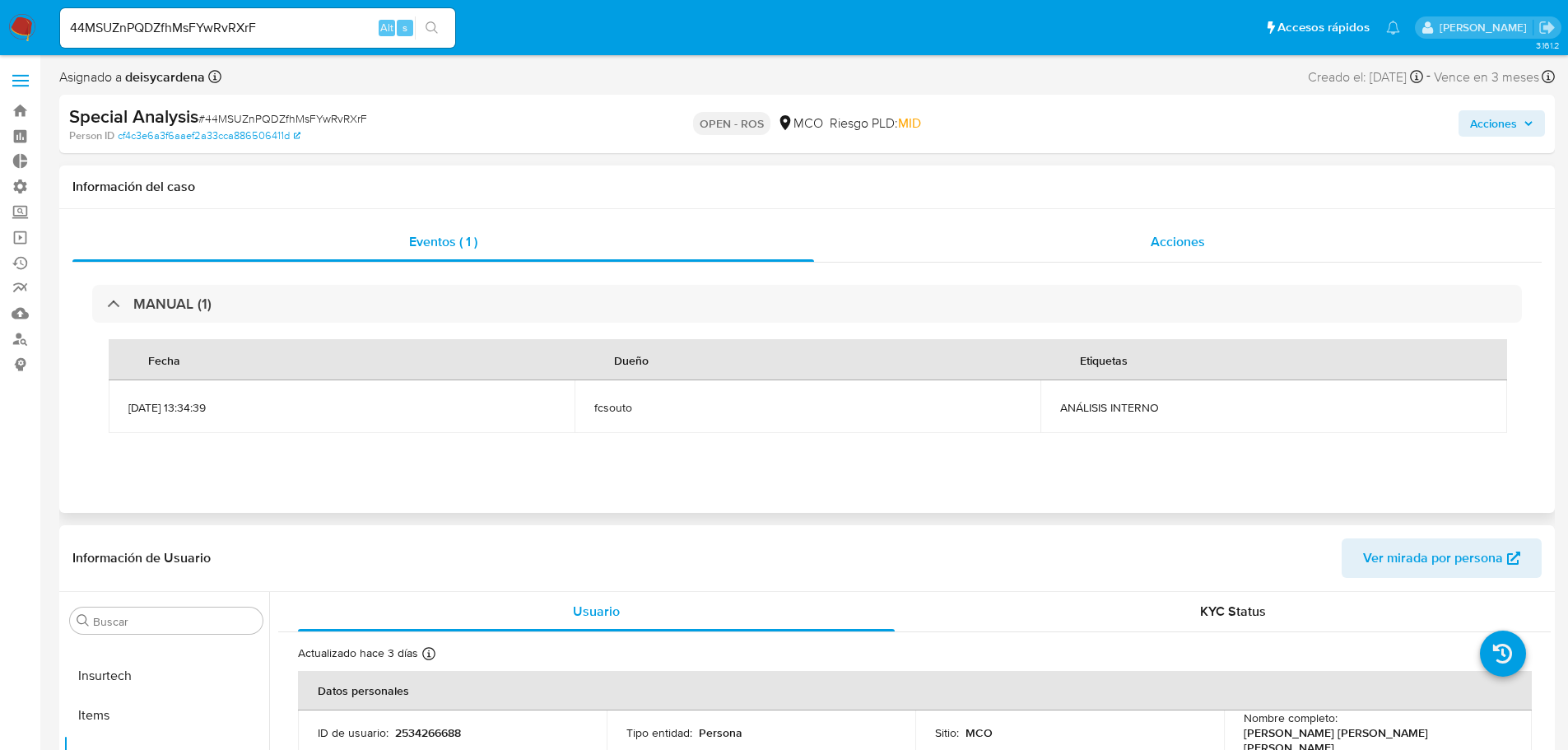
click at [1190, 224] on div "Acciones" at bounding box center [1177, 242] width 727 height 40
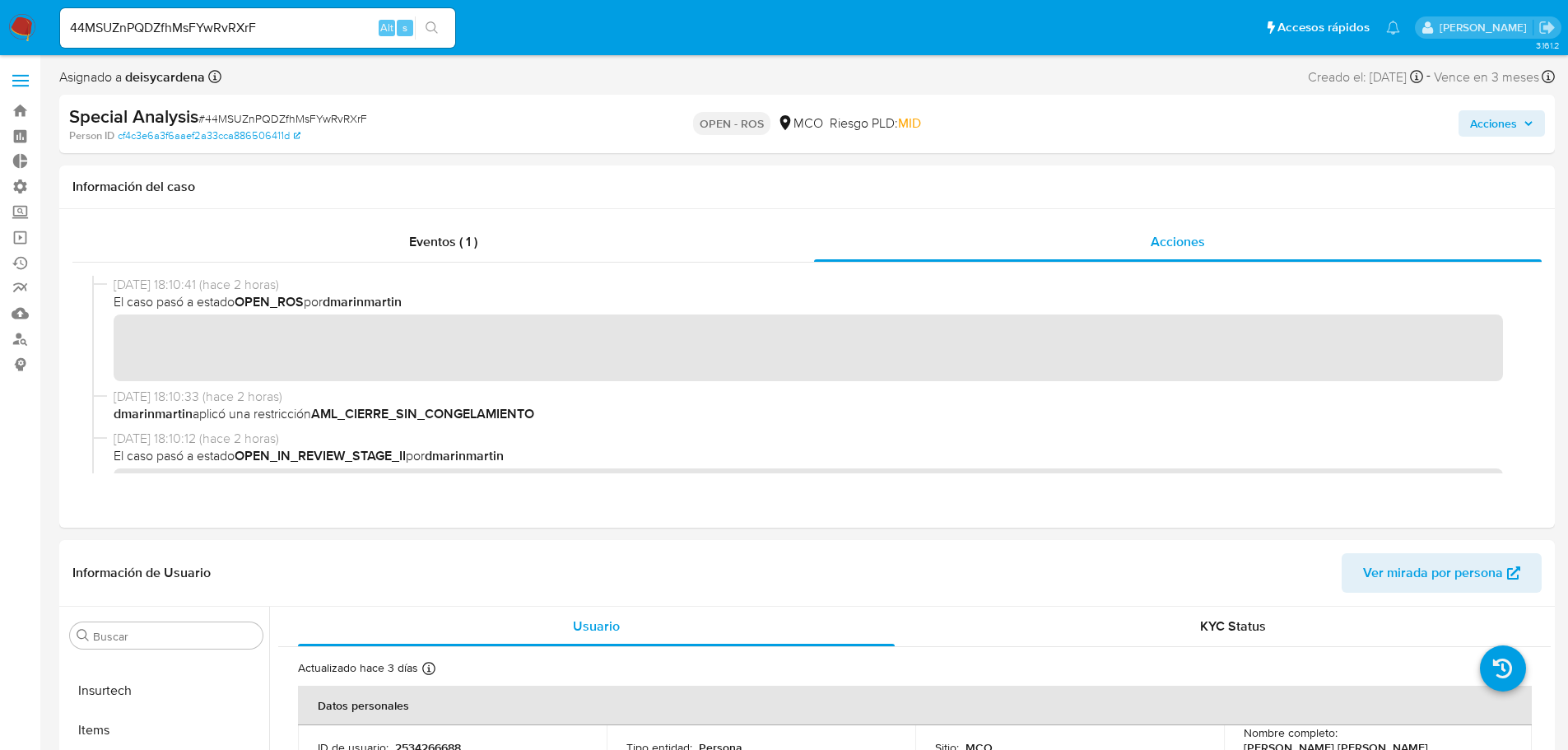
click at [1494, 129] on span "Acciones" at bounding box center [1494, 123] width 47 height 27
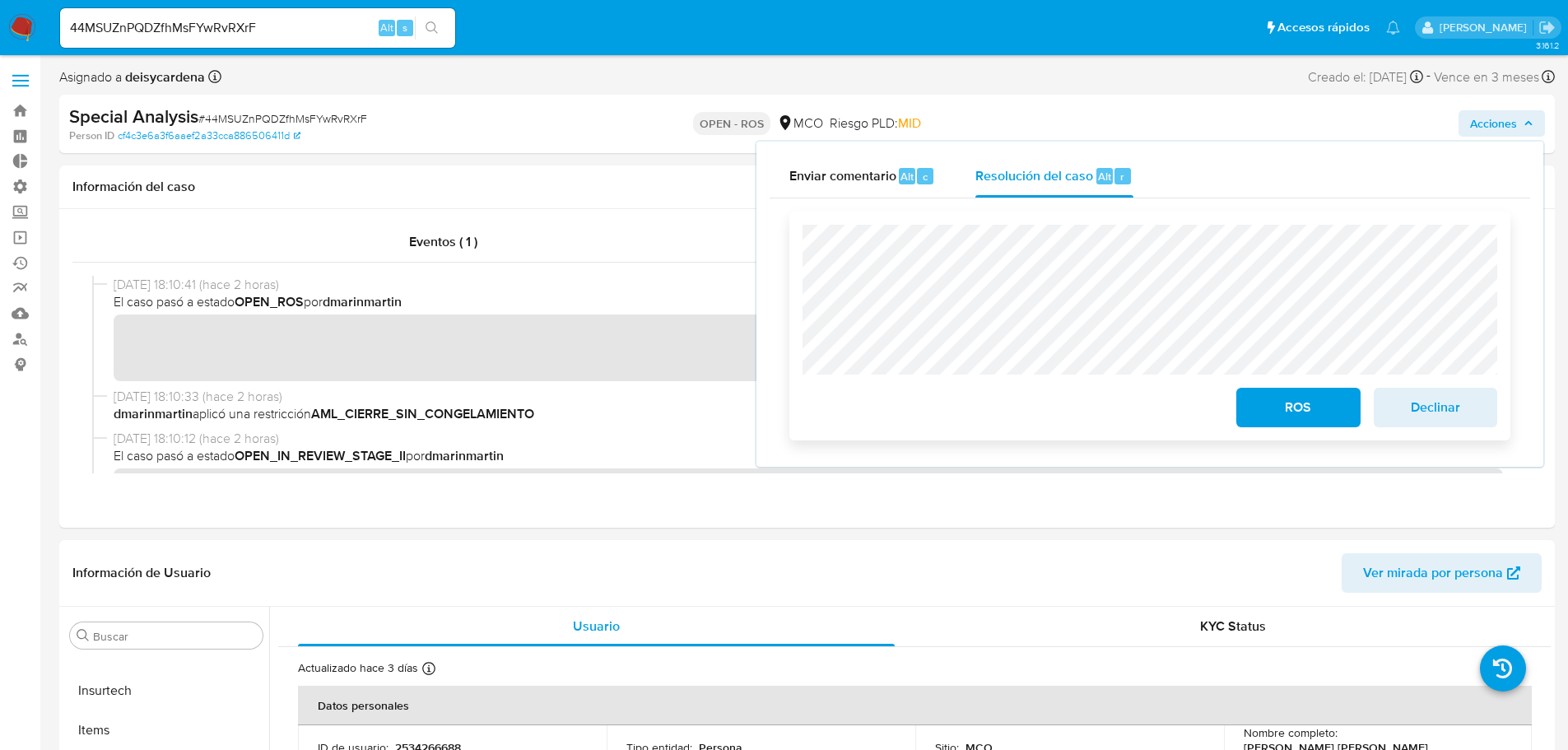
click at [1295, 412] on span "ROS" at bounding box center [1299, 406] width 81 height 36
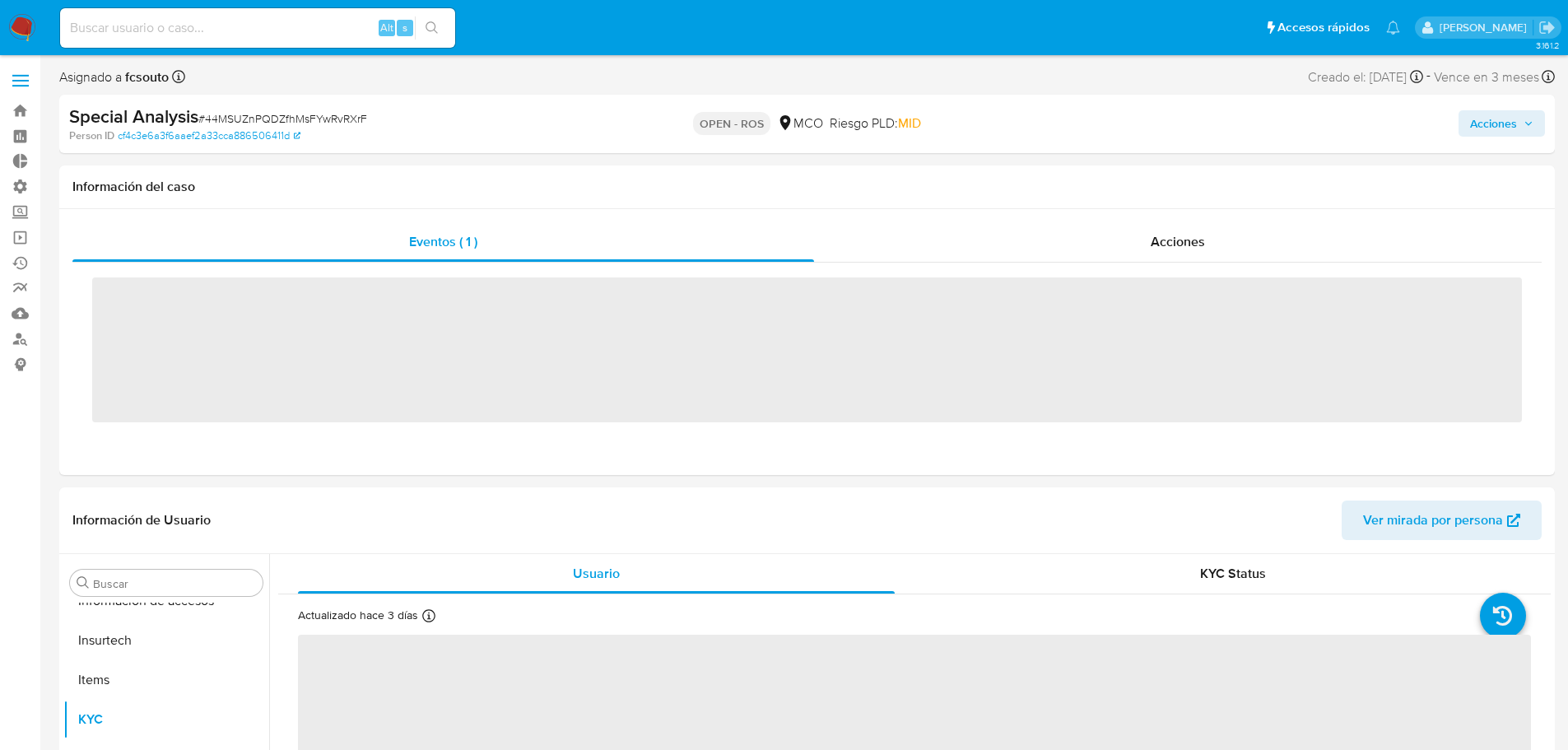
scroll to position [774, 0]
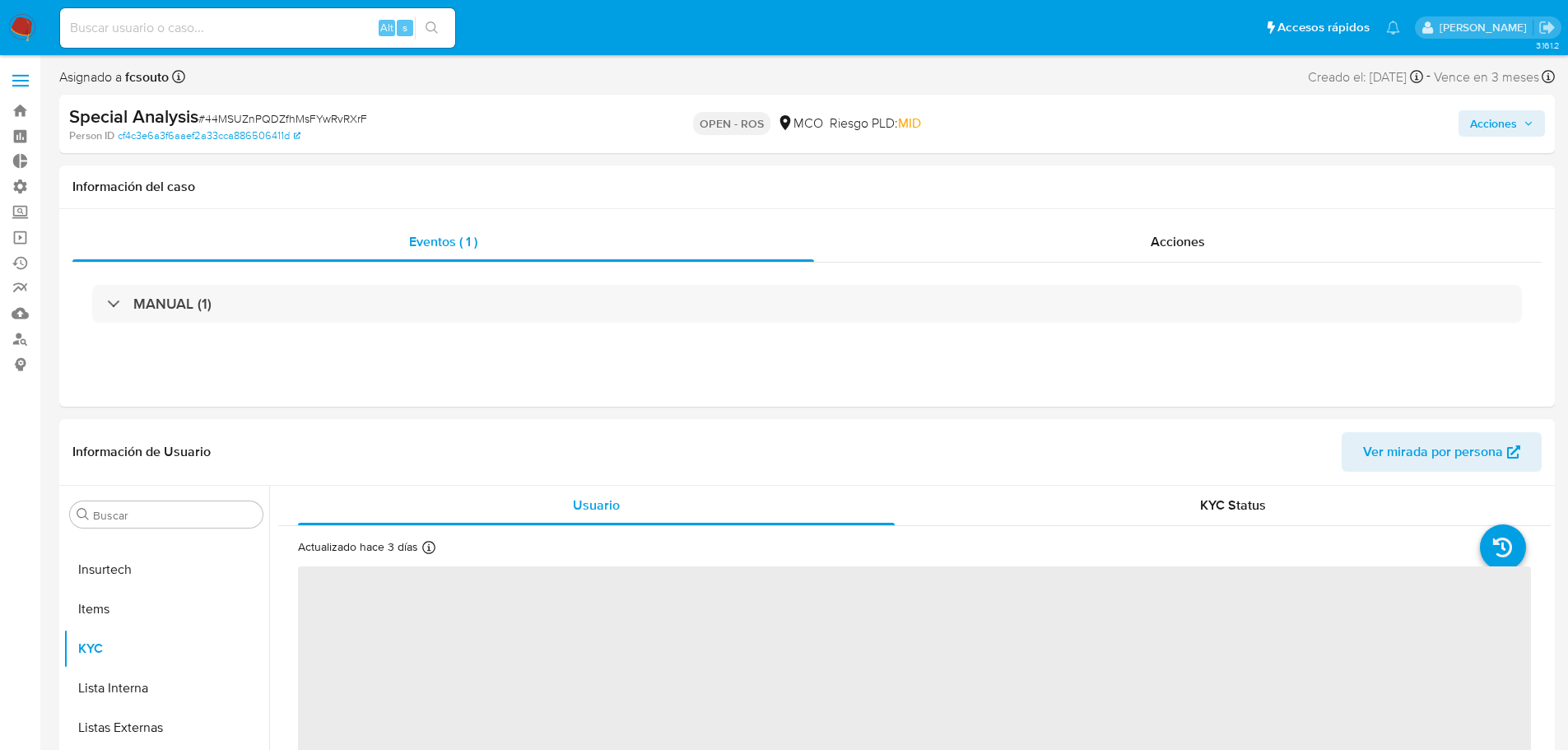
click at [326, 29] on input at bounding box center [258, 28] width 395 height 21
paste input "44MSUZnPQDZfhMsFYwRvRXrF"
type input "44MSUZnPQDZfhMsFYwRvRXrF"
select select "10"
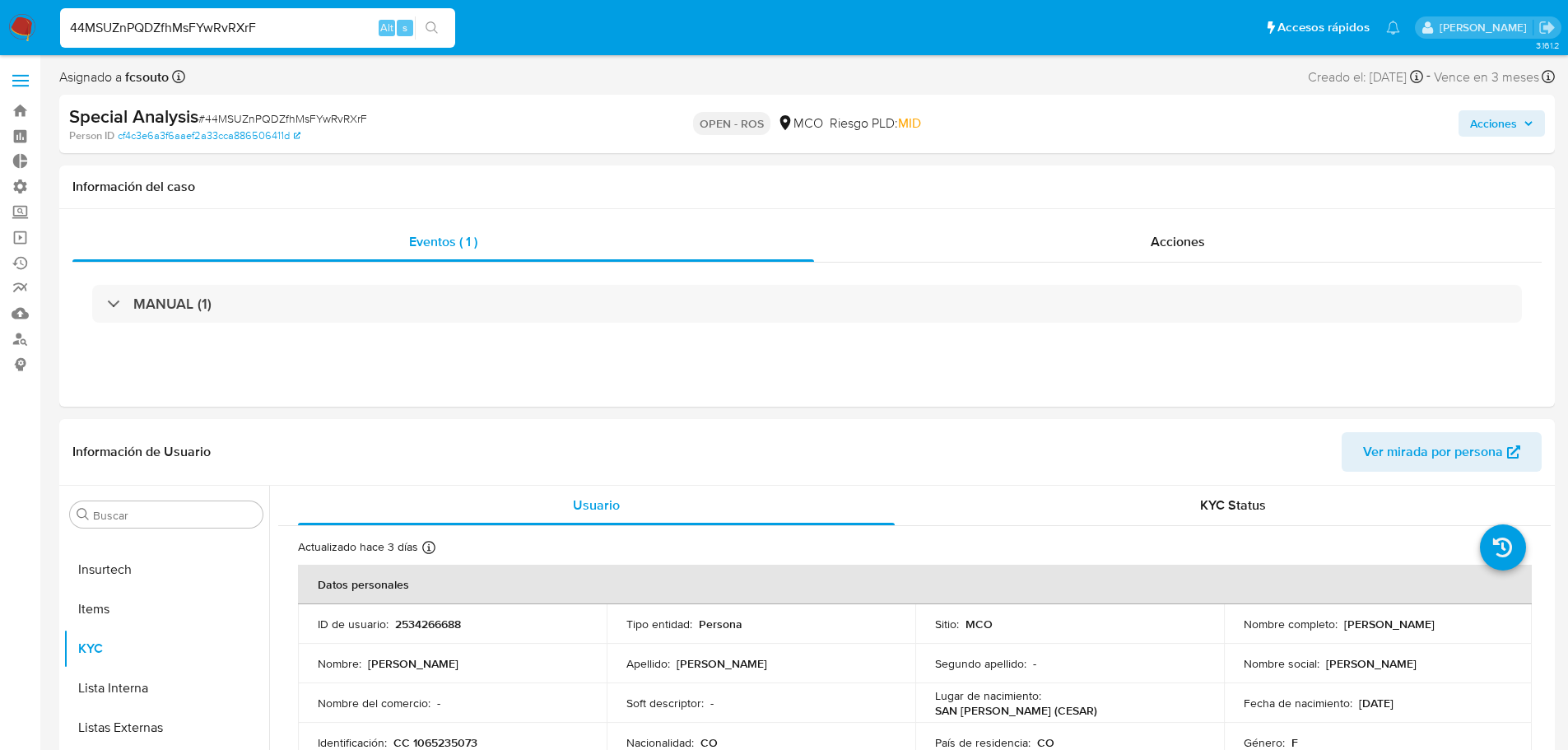
click at [324, 30] on input "44MSUZnPQDZfhMsFYwRvRXrF" at bounding box center [258, 28] width 395 height 21
click at [1481, 121] on span "Acciones" at bounding box center [1494, 123] width 47 height 27
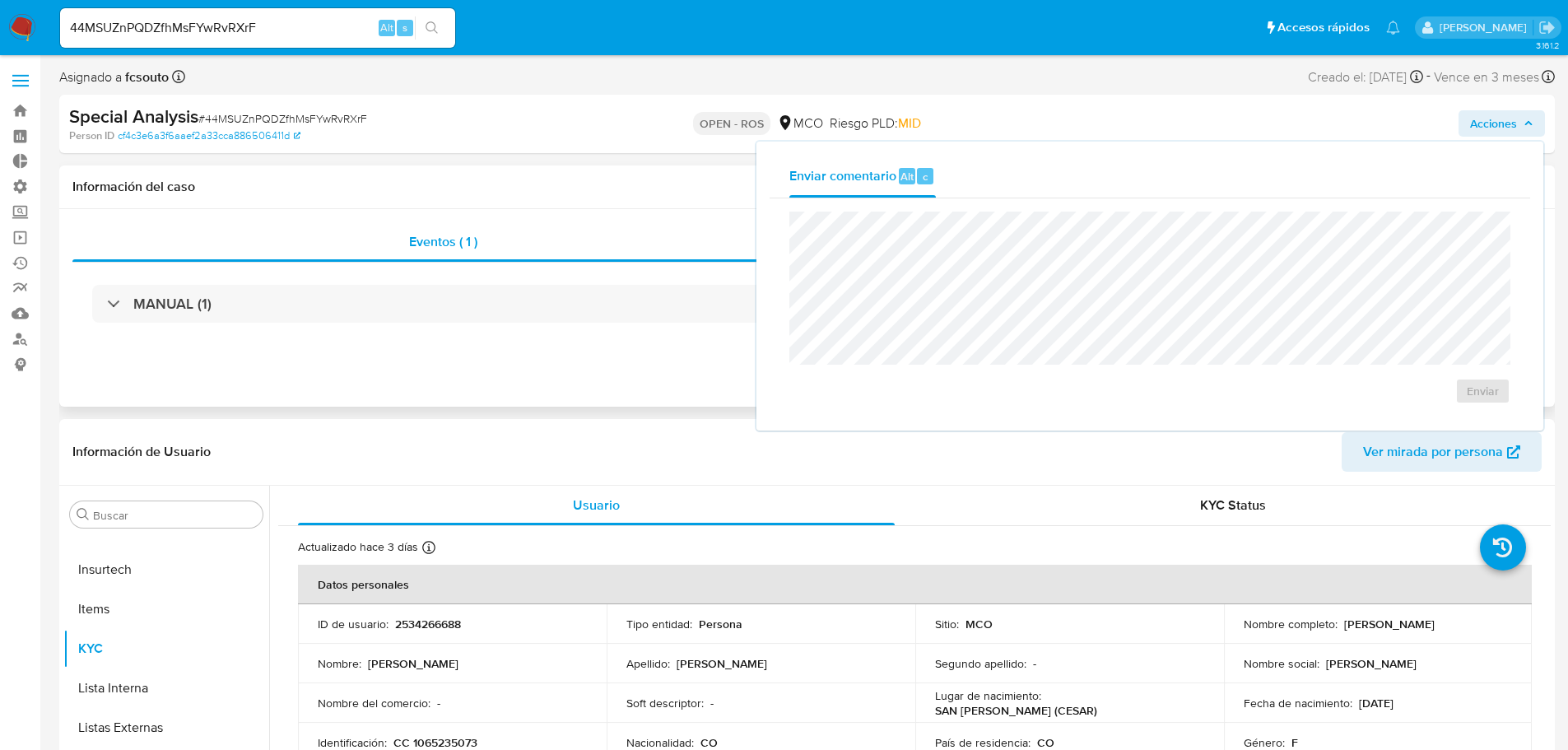
click at [624, 209] on div "Eventos ( 1 ) Acciones MANUAL (1)" at bounding box center [807, 307] width 1496 height 198
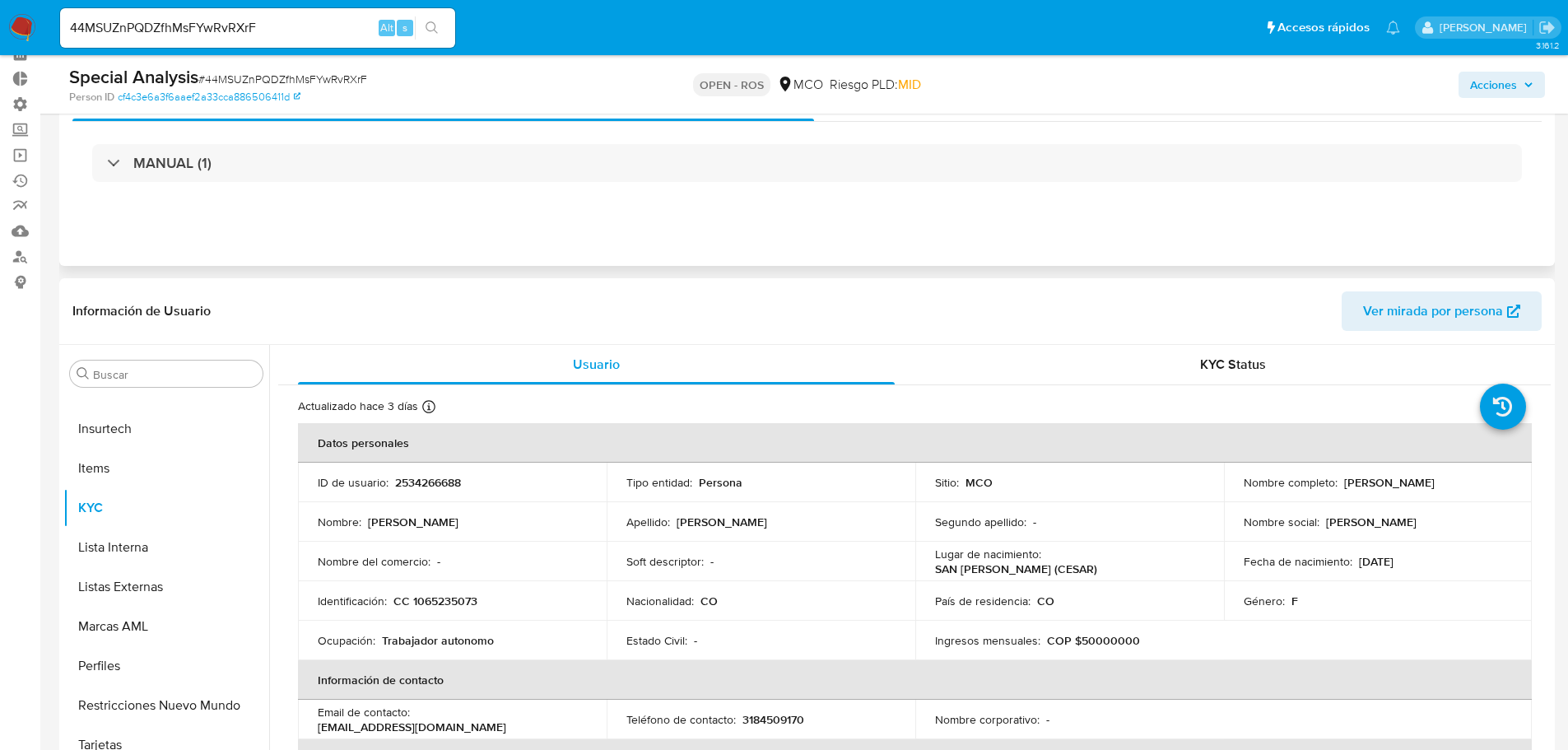
scroll to position [0, 0]
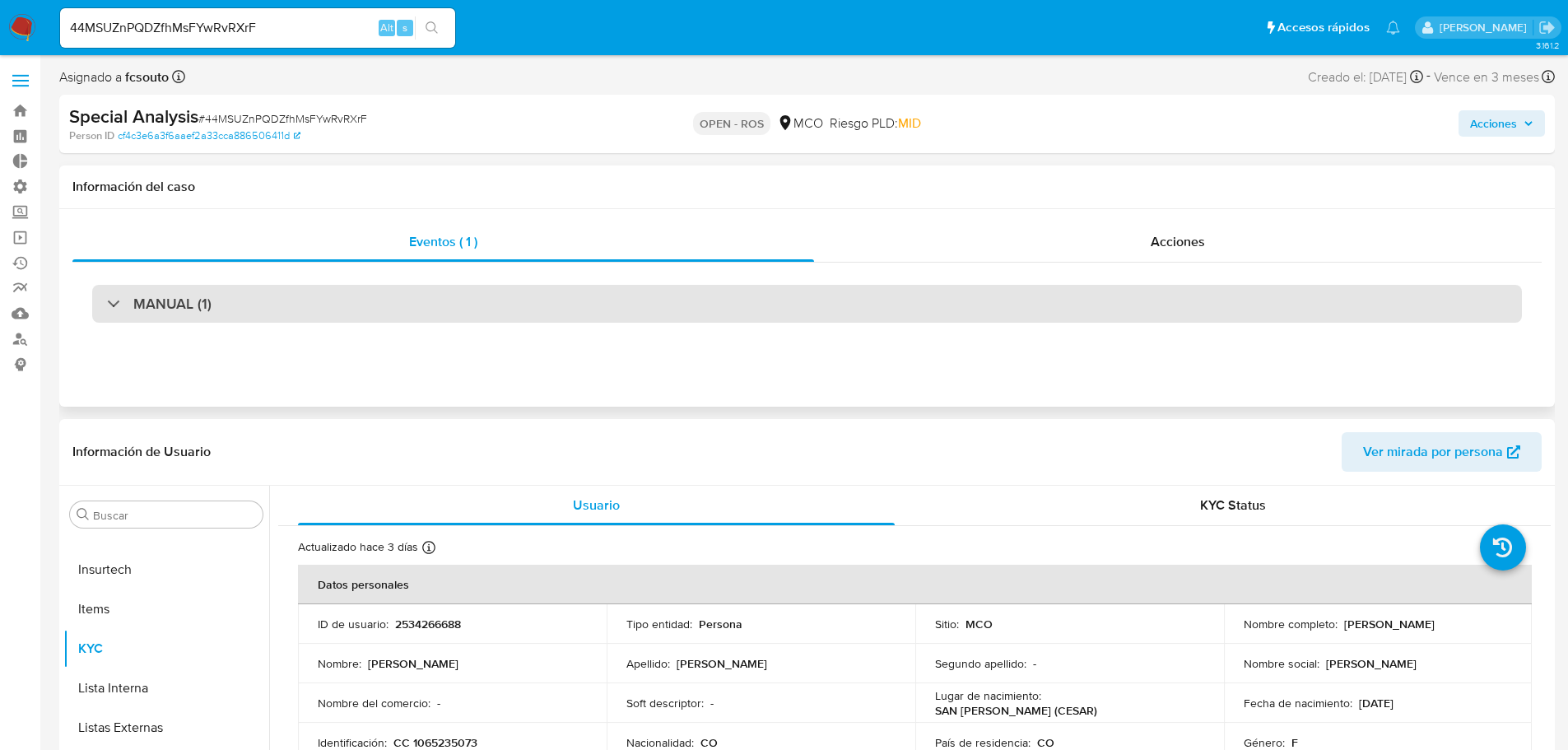
click at [162, 320] on div "MANUAL (1)" at bounding box center [807, 303] width 1430 height 38
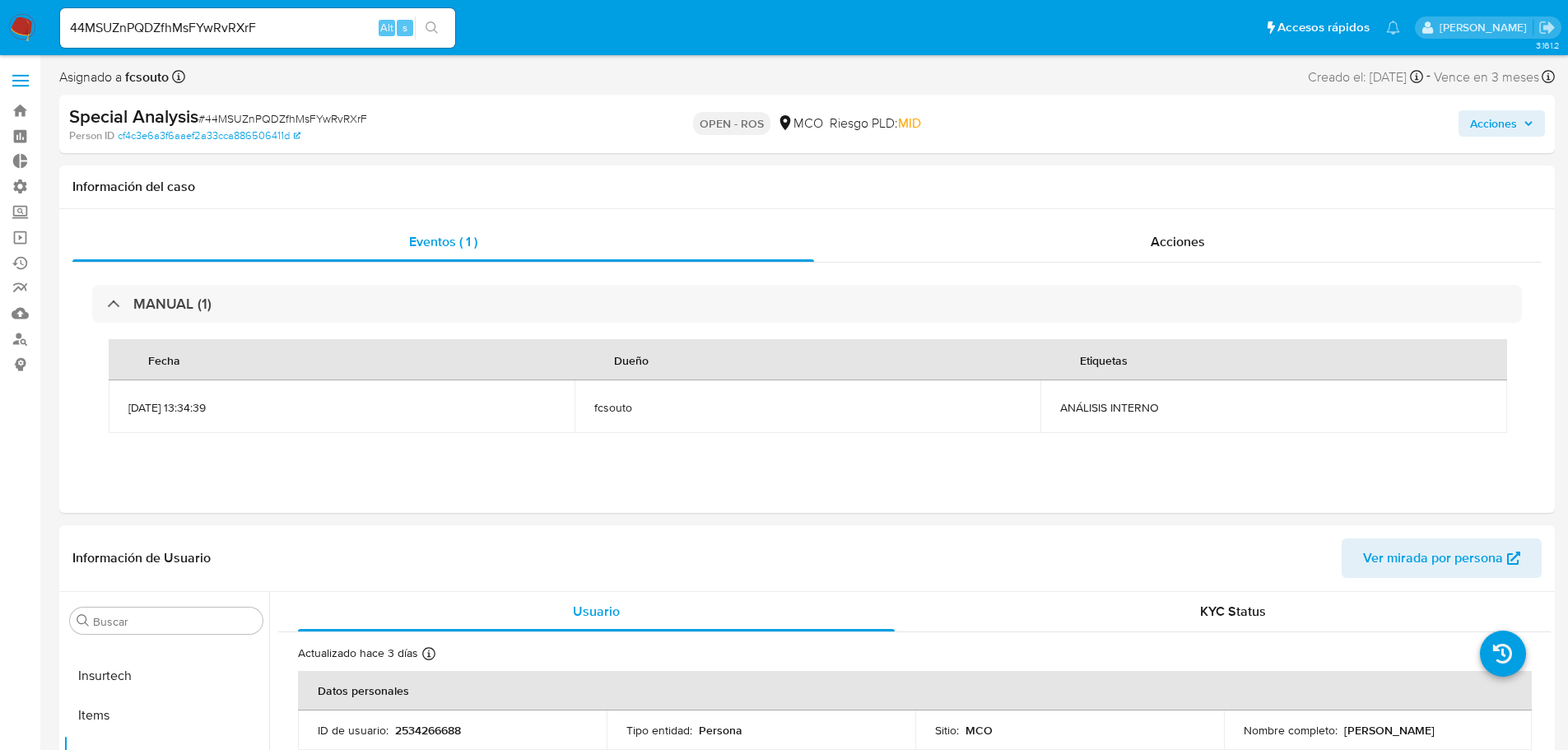
click at [305, 32] on input "44MSUZnPQDZfhMsFYwRvRXrF" at bounding box center [258, 28] width 395 height 21
drag, startPoint x: 326, startPoint y: 31, endPoint x: 0, endPoint y: 19, distance: 326.2
click at [0, 19] on nav "Pausado Ver notificaciones 44MSUZnPQDZfhMsFYwRvRXrF Alt s Accesos rápidos Presi…" at bounding box center [784, 28] width 1568 height 55
paste input "JHMcdQhU9oll1zUsP9R6XLld"
type input "JHMcdQhU9oll1zUsP9R6XLld"
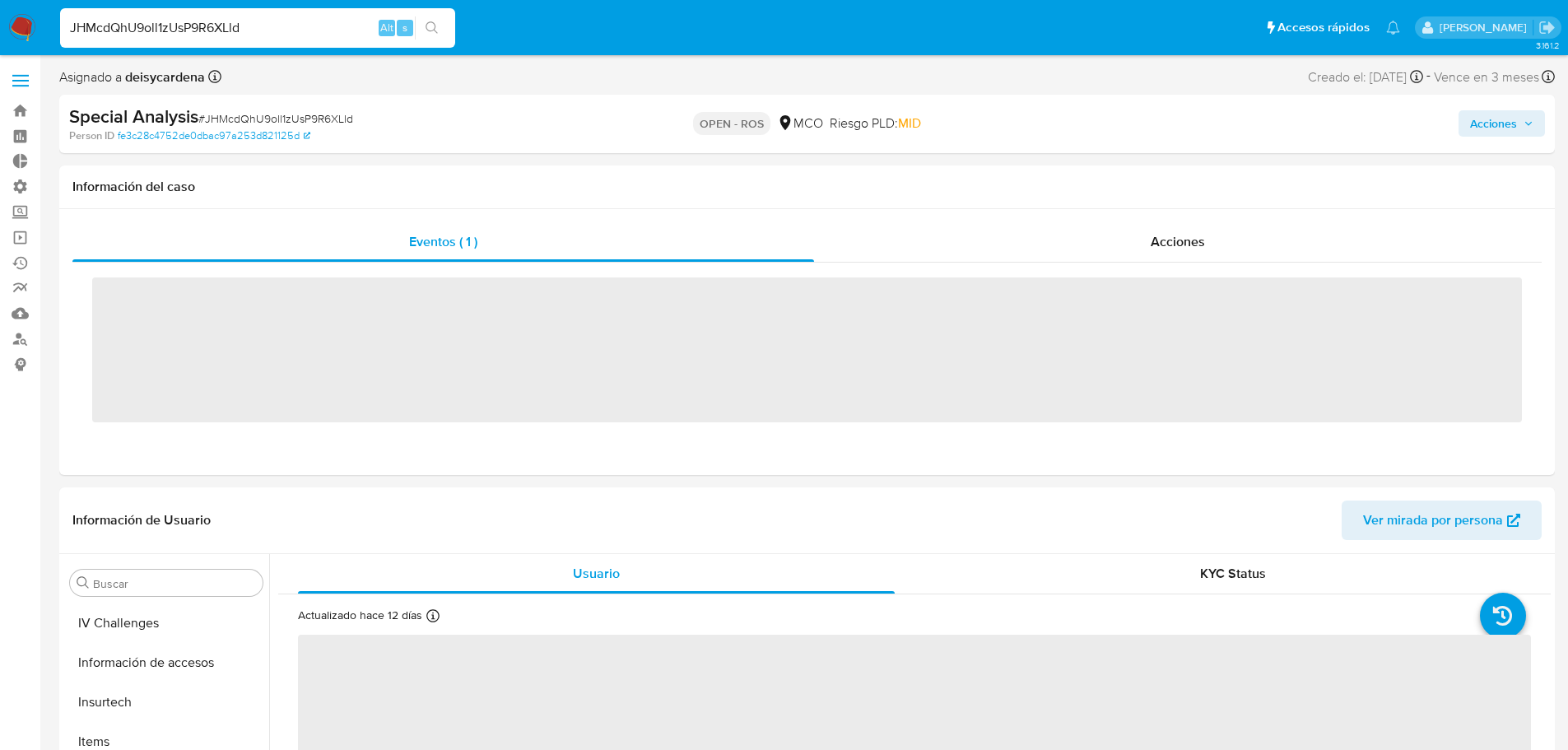
scroll to position [774, 0]
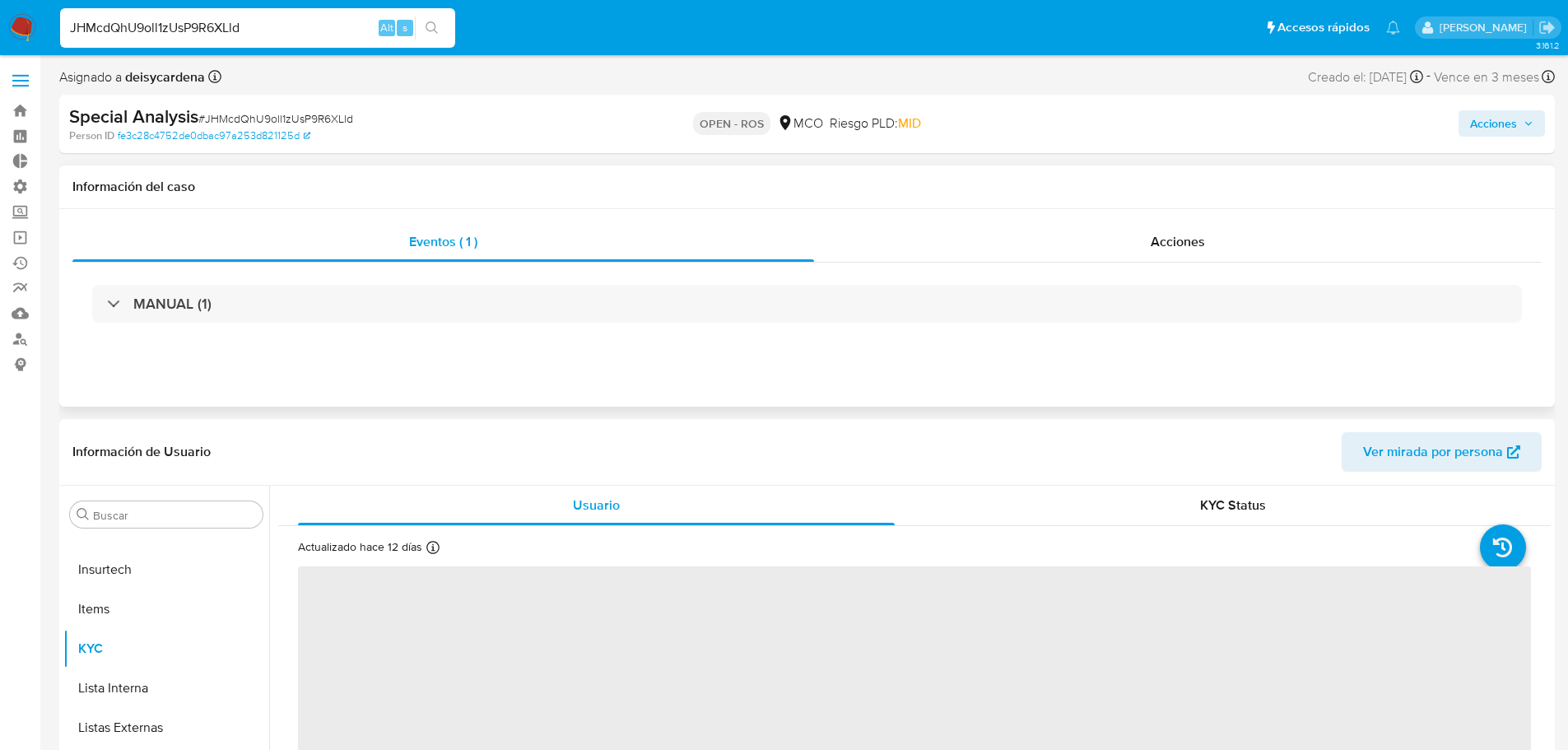
select select "10"
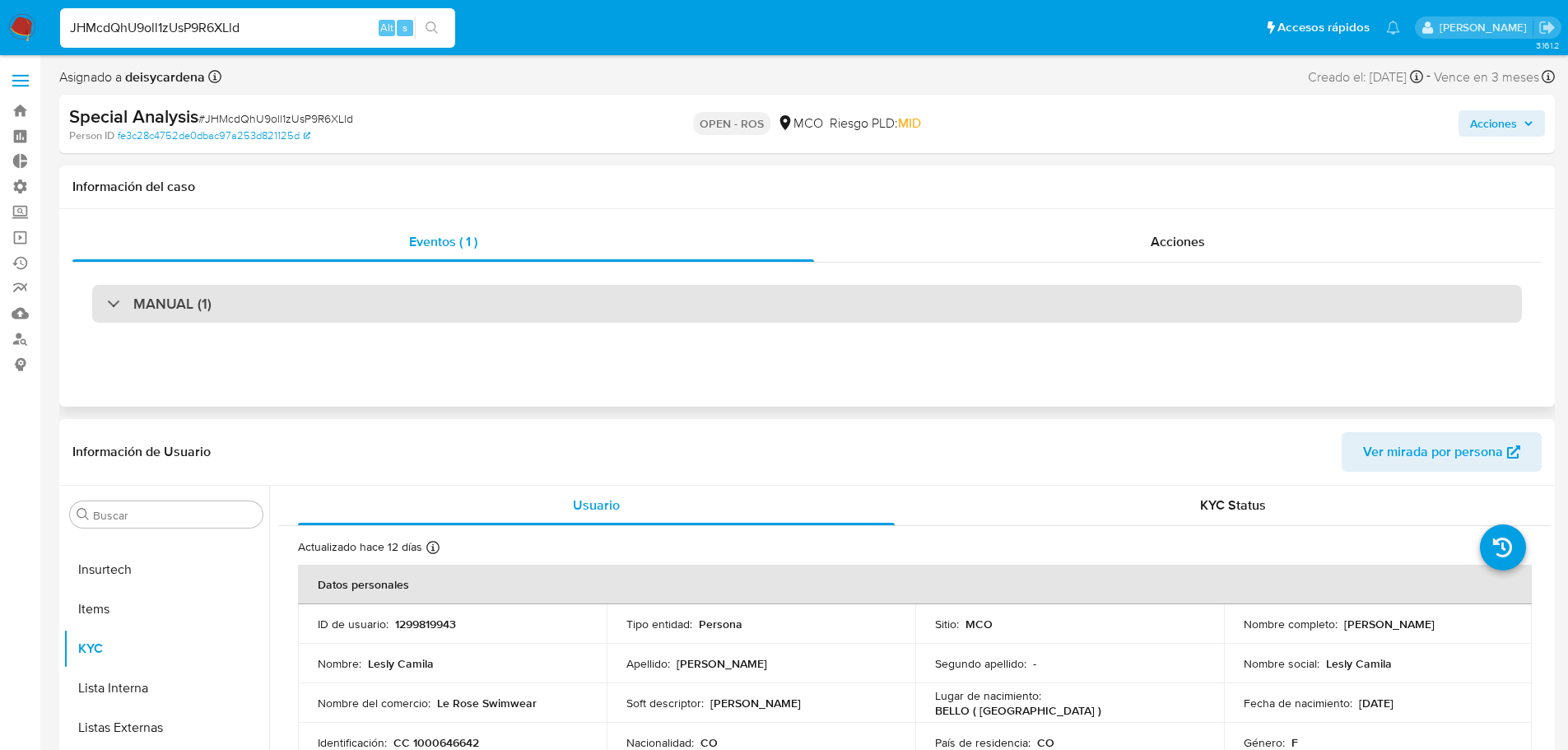
click at [137, 301] on h3 "MANUAL (1)" at bounding box center [172, 303] width 78 height 18
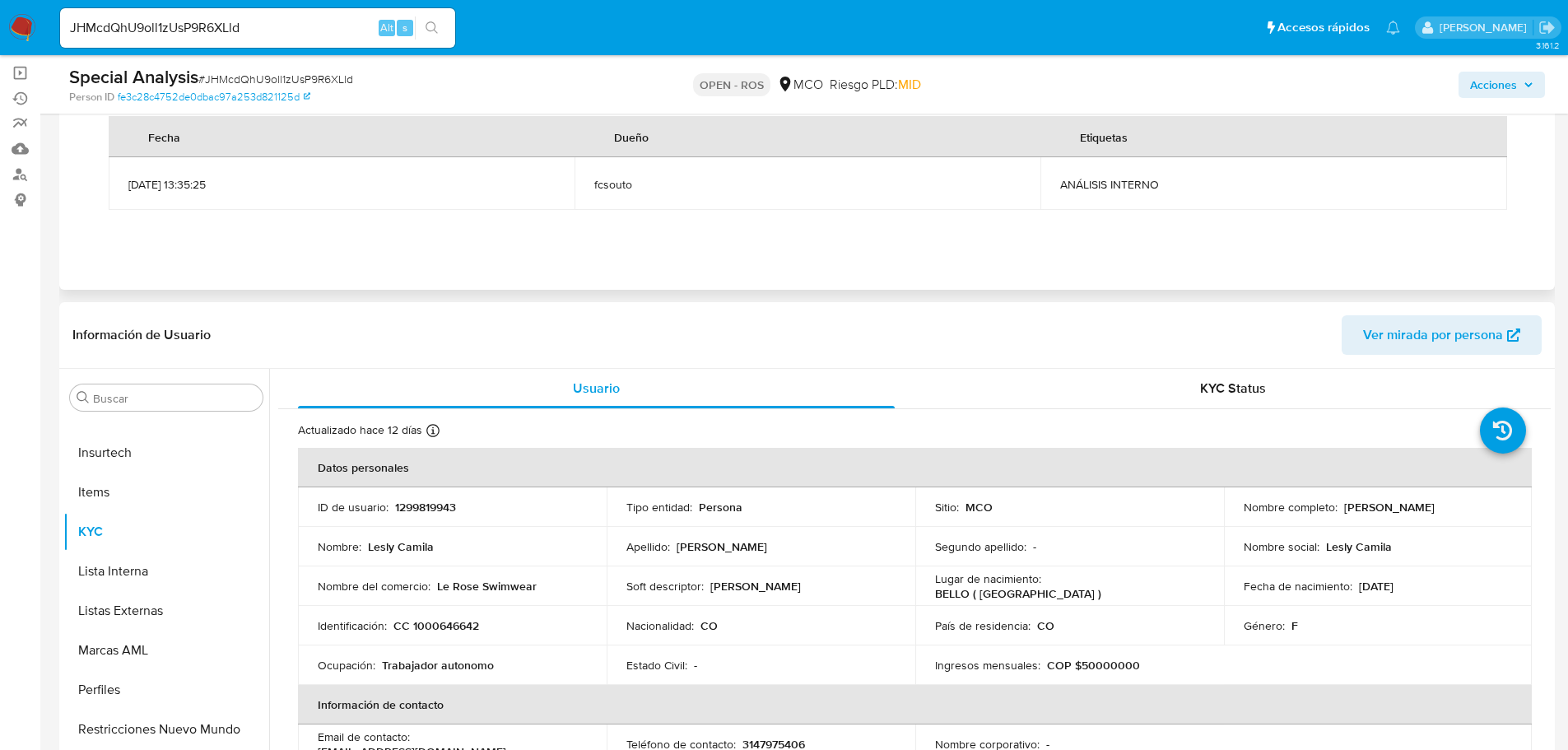
scroll to position [0, 0]
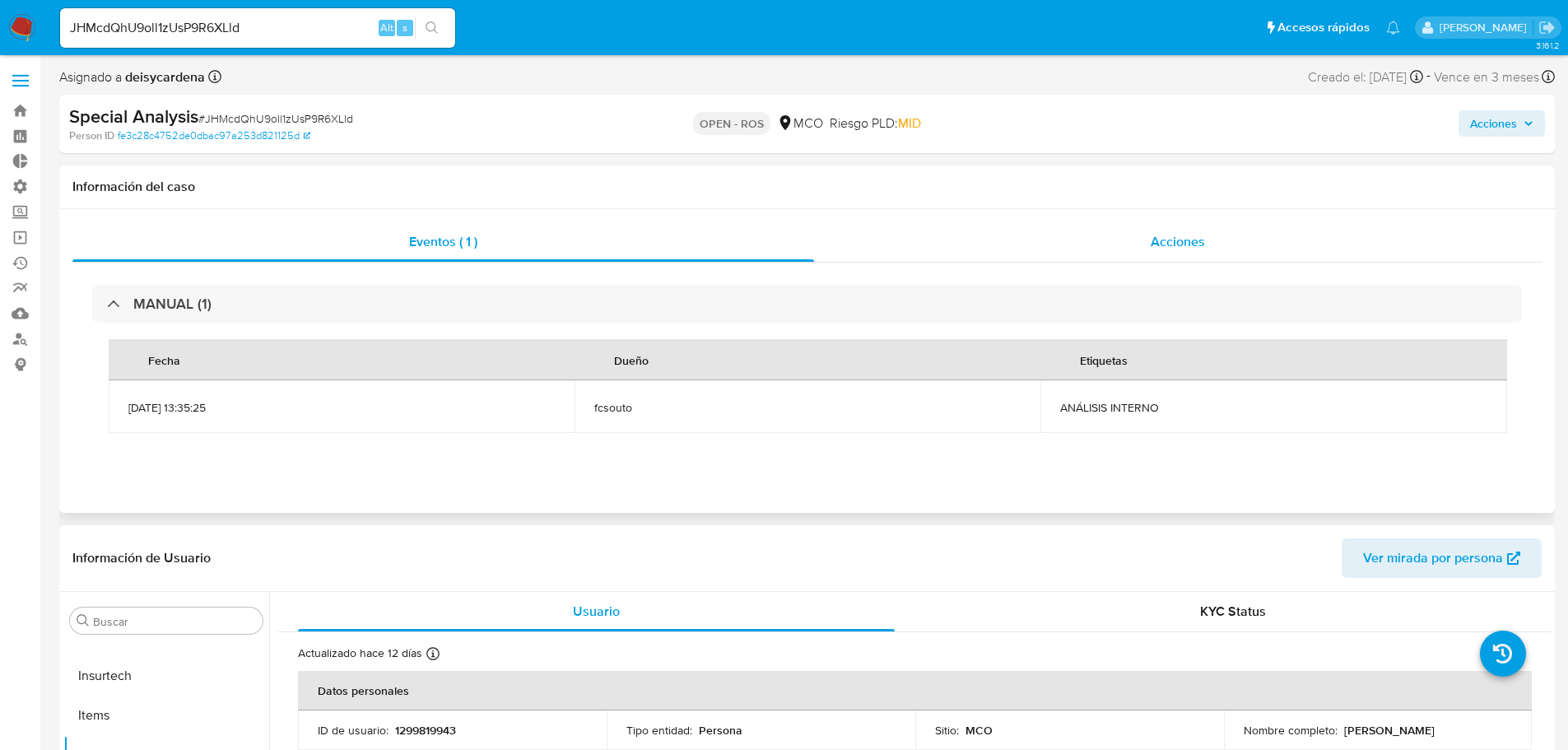
click at [1187, 246] on span "Acciones" at bounding box center [1177, 241] width 54 height 19
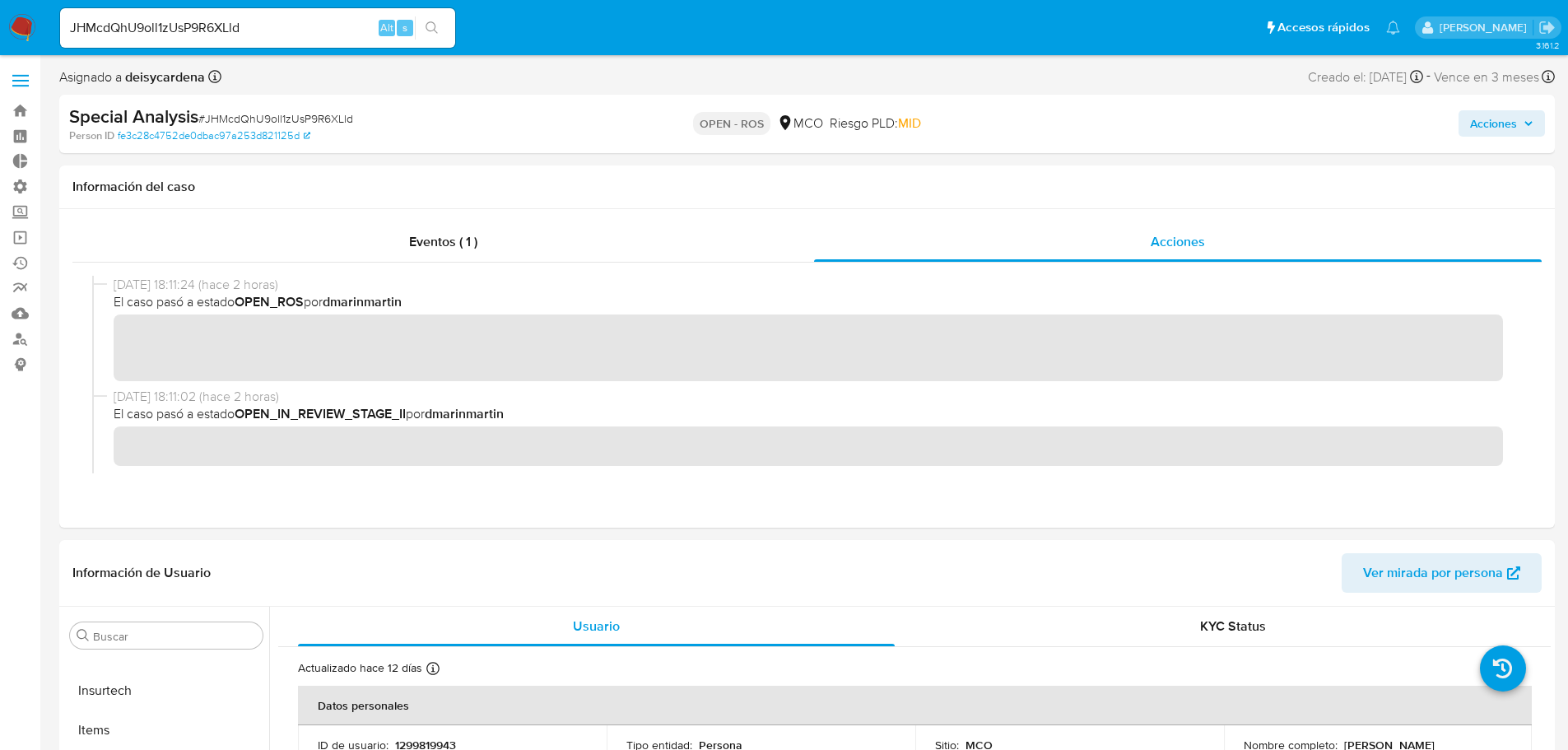
click at [1522, 121] on span "Acciones" at bounding box center [1502, 123] width 63 height 23
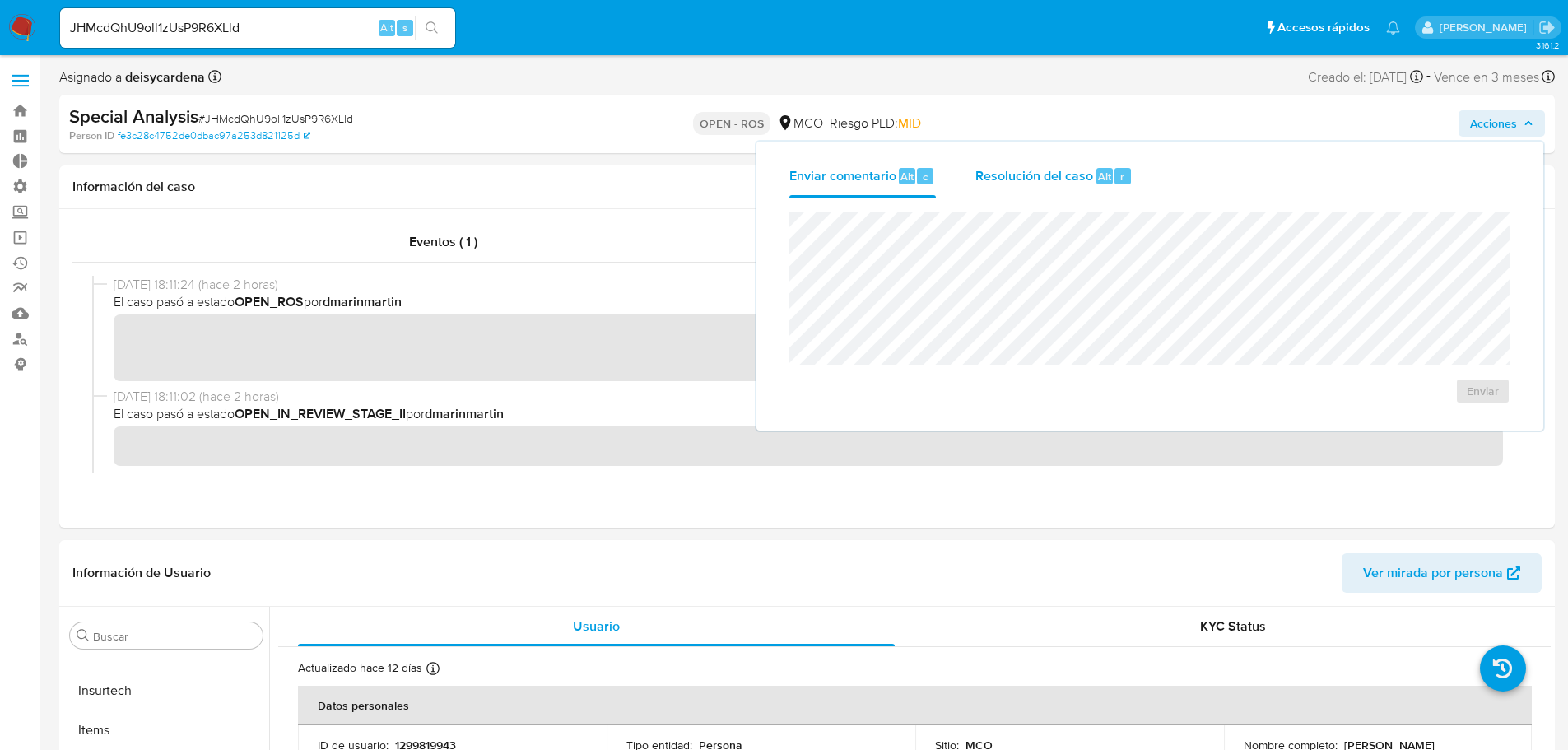
click at [1055, 177] on span "Resolución del caso" at bounding box center [1035, 176] width 118 height 19
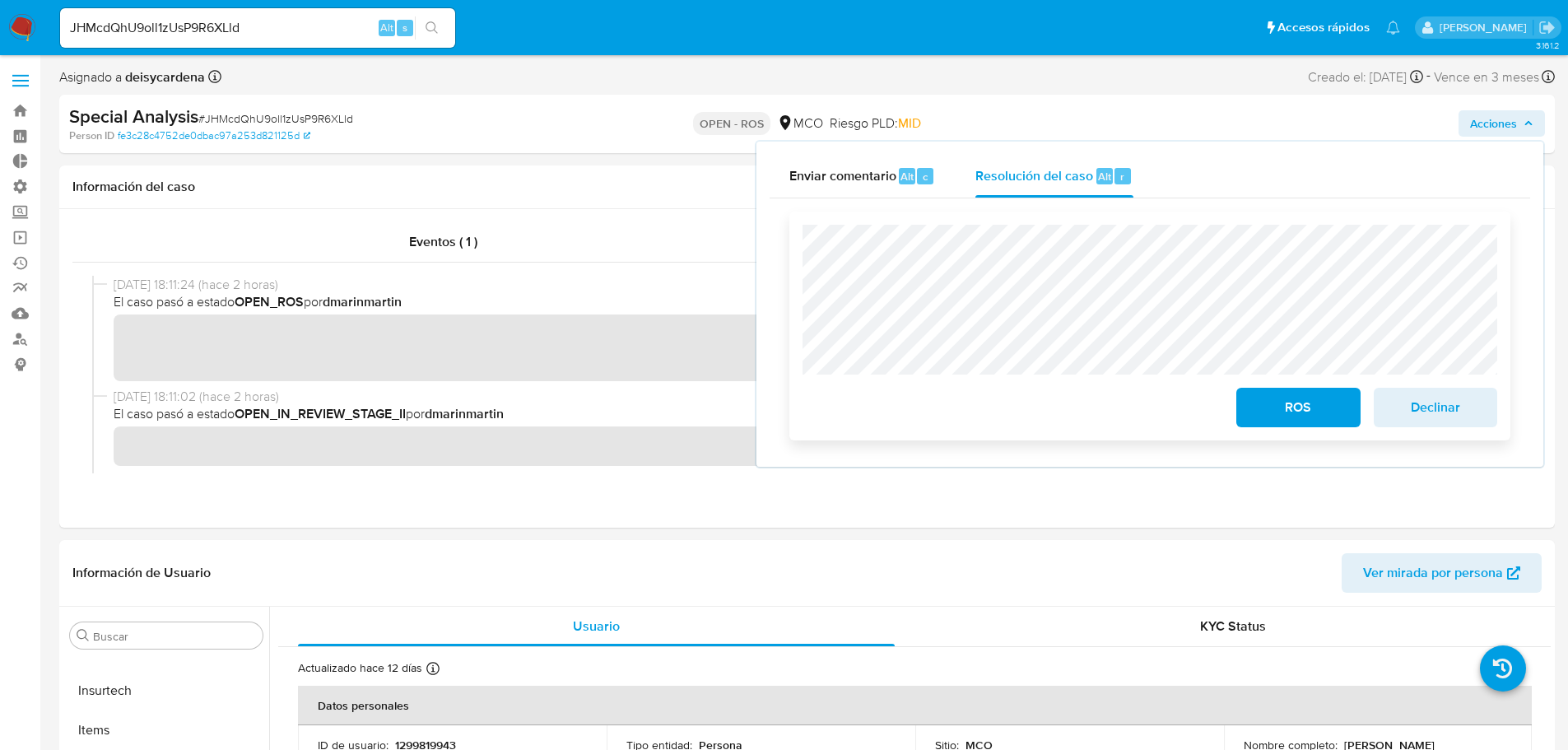
click at [1298, 404] on span "ROS" at bounding box center [1299, 406] width 81 height 36
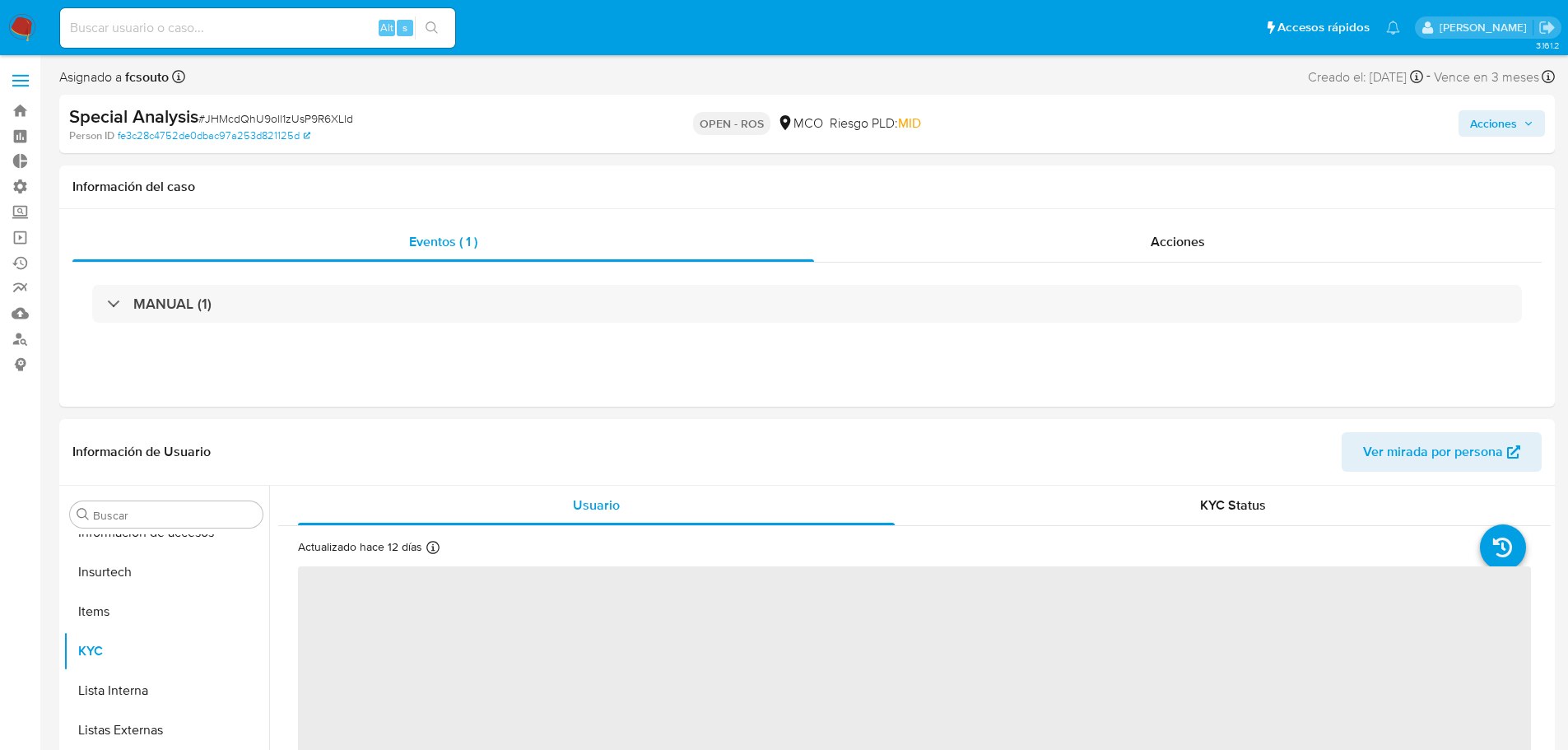
scroll to position [774, 0]
select select "10"
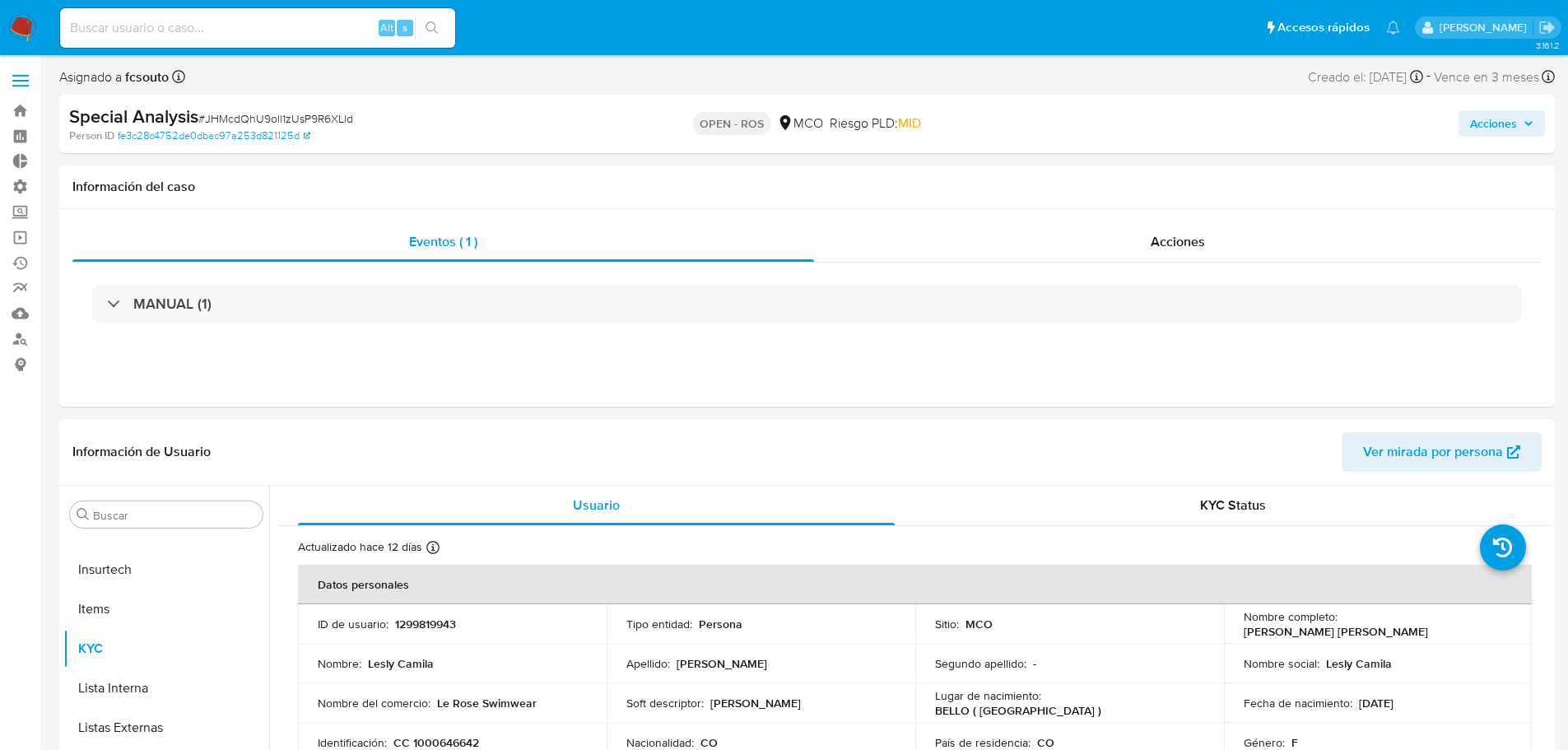
click at [235, 16] on div "Alt s" at bounding box center [258, 28] width 395 height 40
click at [232, 28] on input at bounding box center [258, 28] width 395 height 21
paste input "1cRjMTQ0dRtVJ5hSuwaYWMc9"
type input "1cRjMTQ0dRtVJ5hSuwaYWMc9"
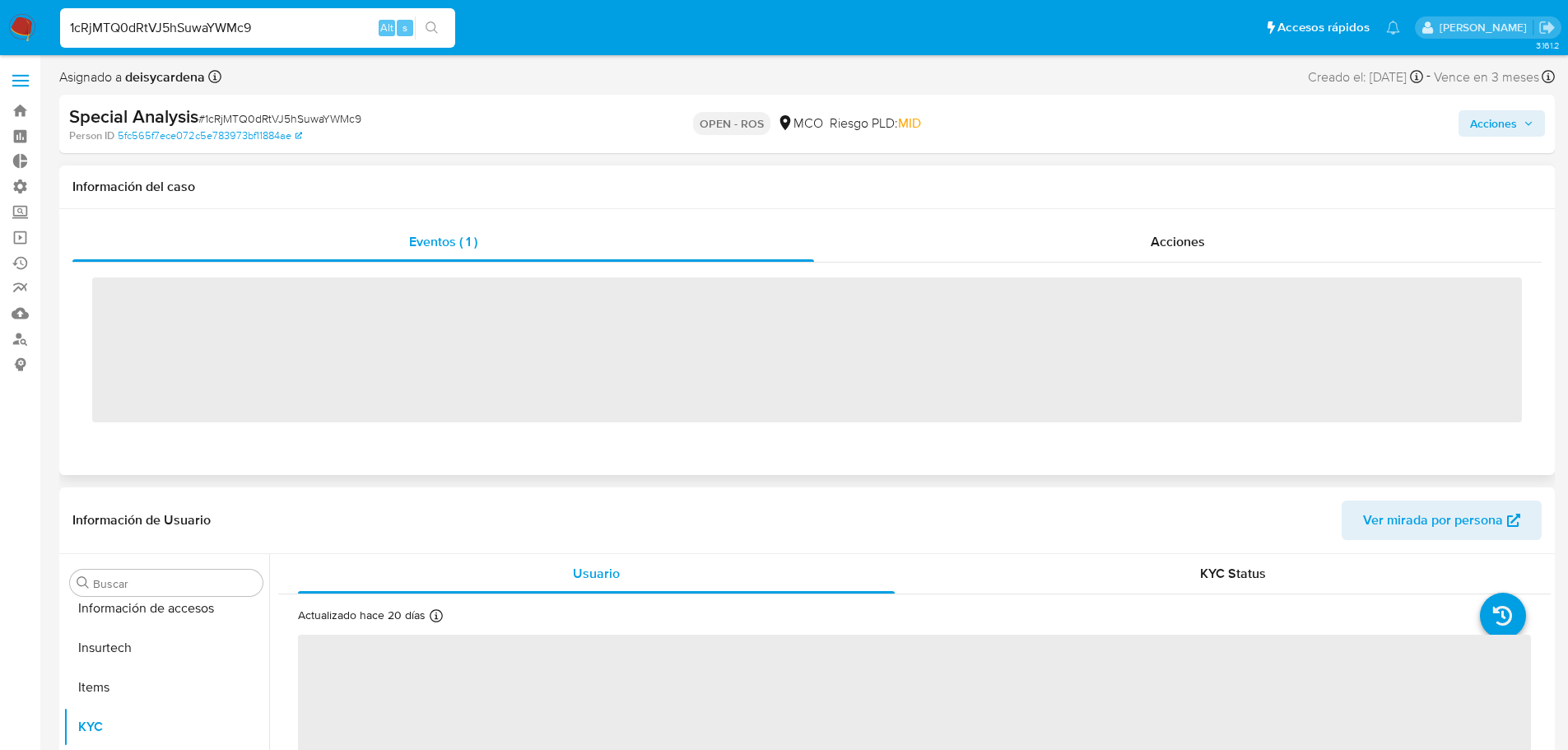
scroll to position [774, 0]
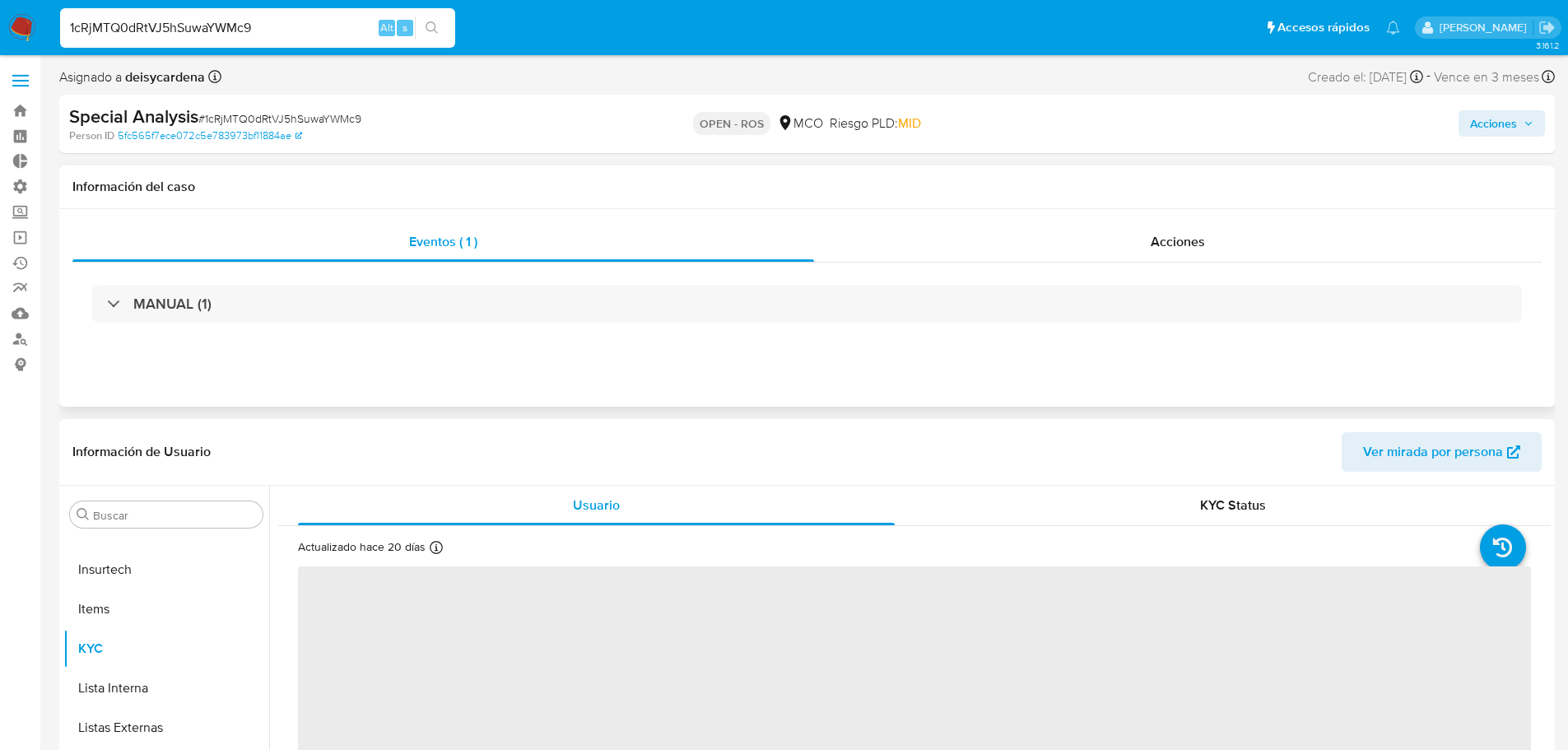
select select "10"
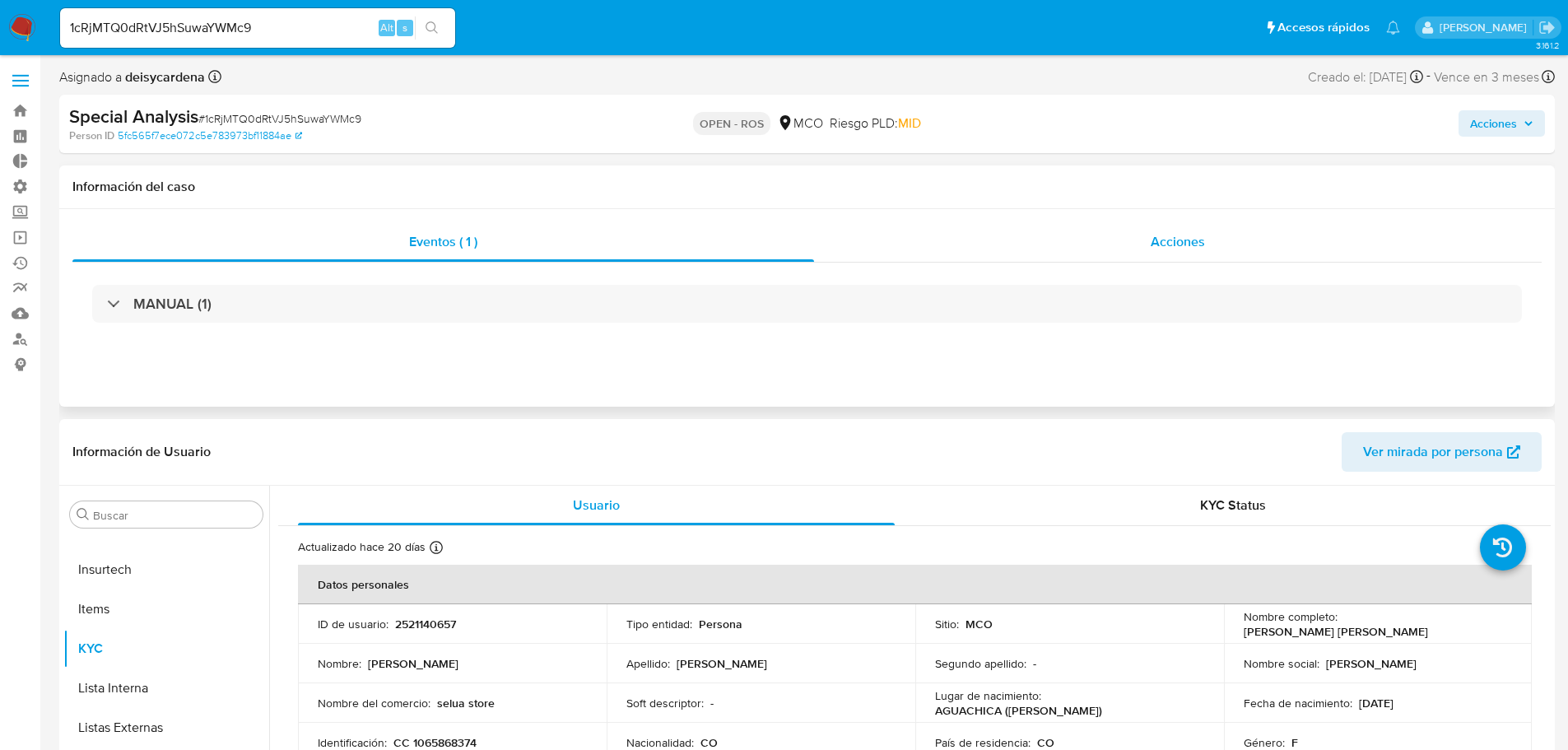
click at [1070, 231] on div "Acciones" at bounding box center [1177, 242] width 727 height 40
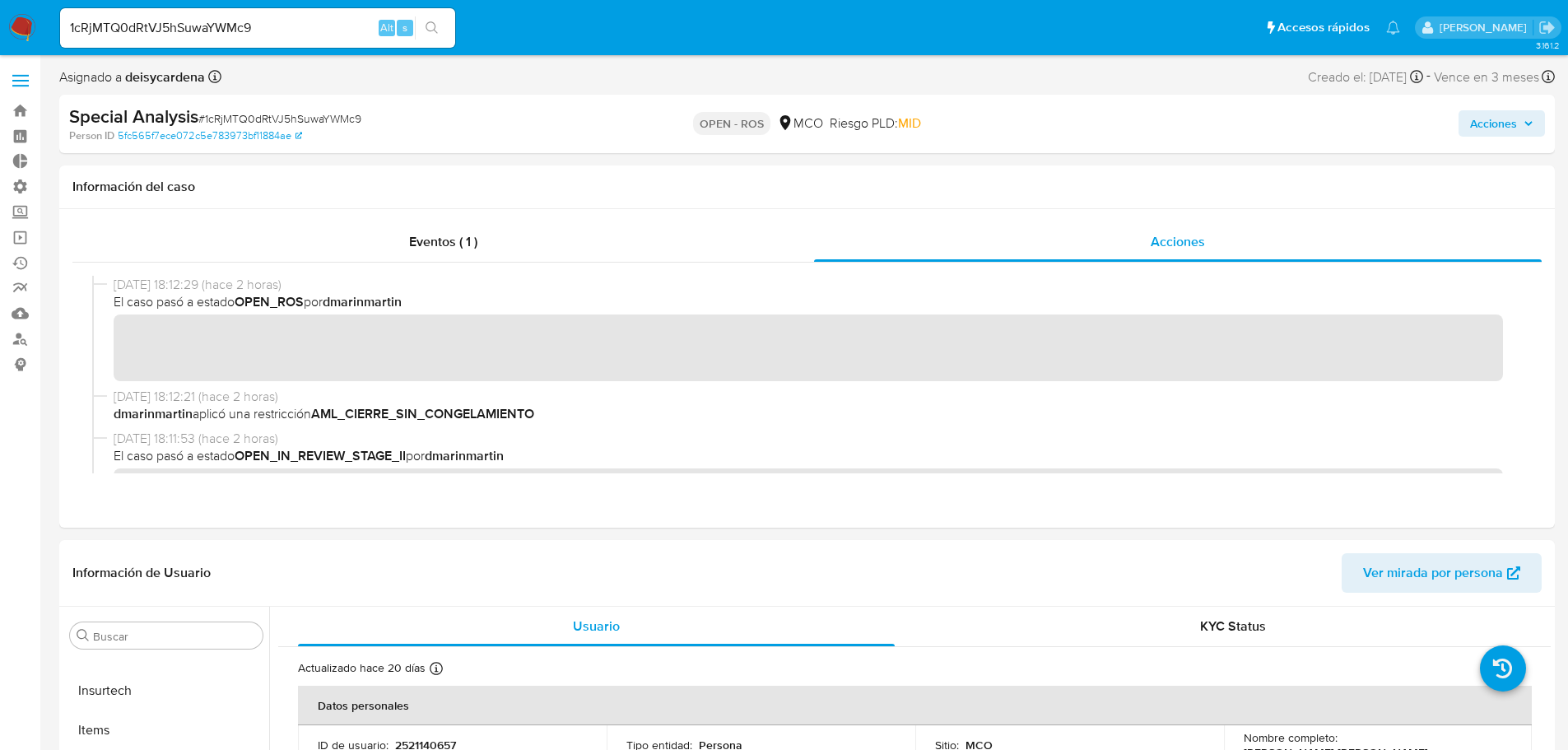
click at [1496, 119] on span "Acciones" at bounding box center [1494, 123] width 47 height 27
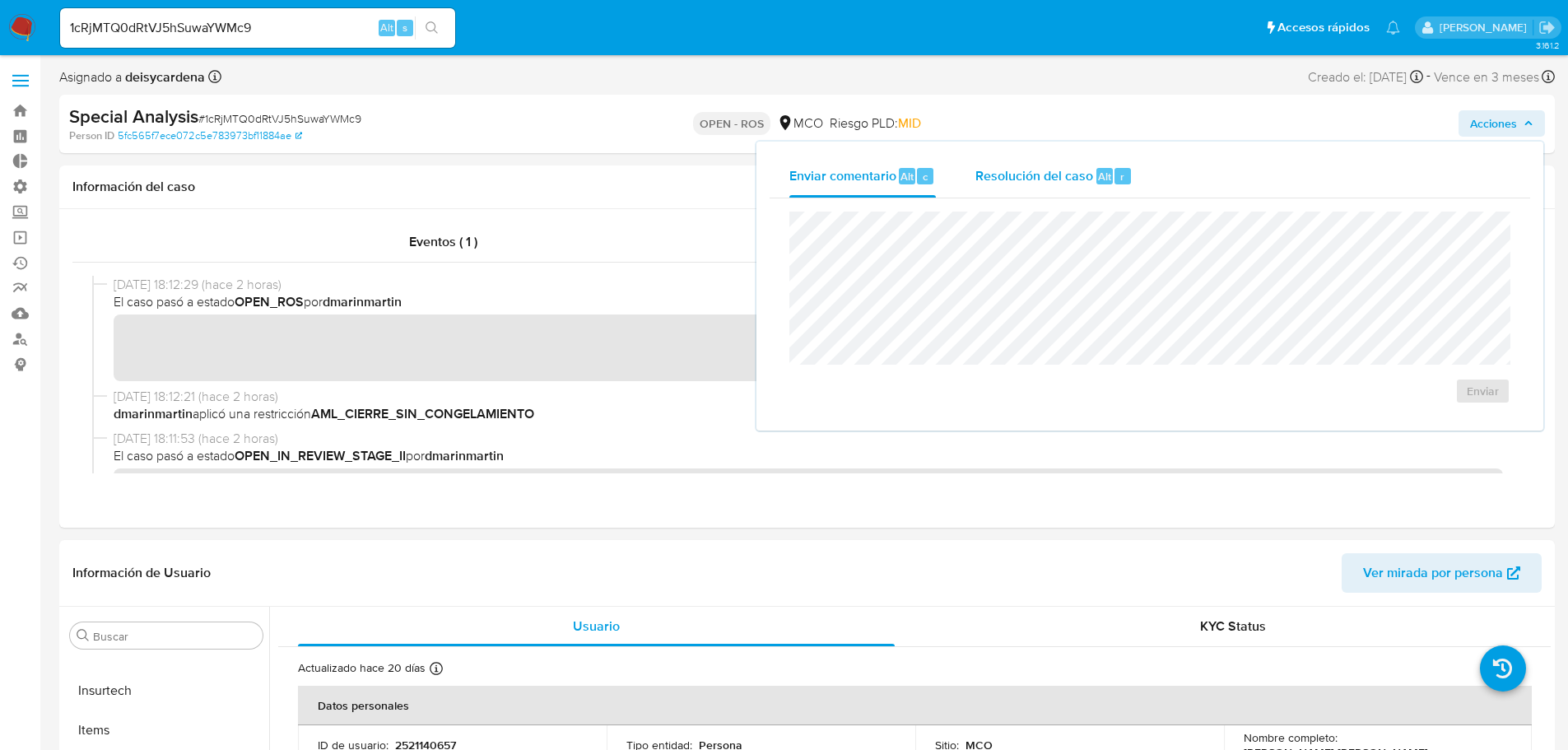
click at [1039, 181] on span "Resolución del caso" at bounding box center [1035, 176] width 118 height 19
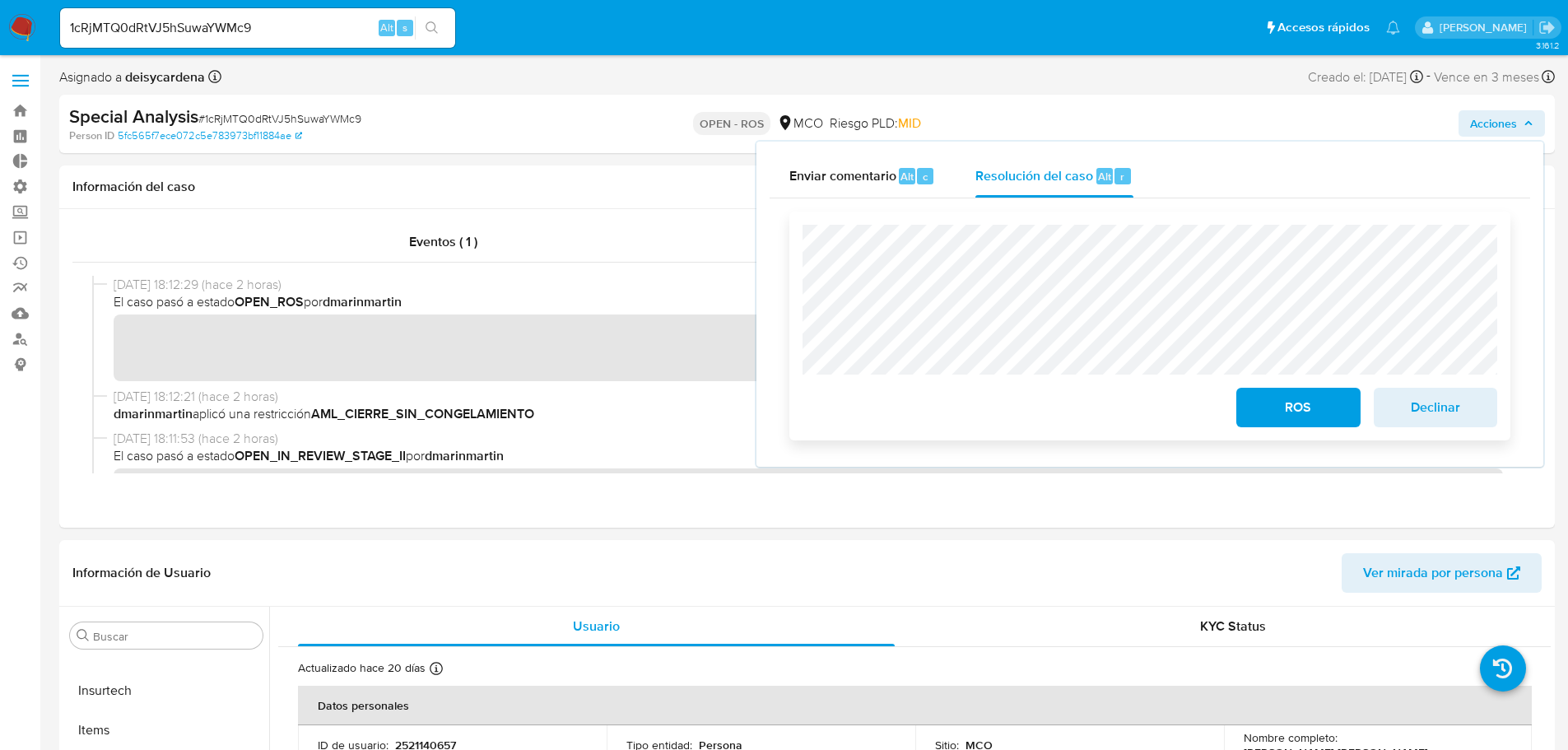
click at [1316, 408] on span "ROS" at bounding box center [1299, 406] width 81 height 36
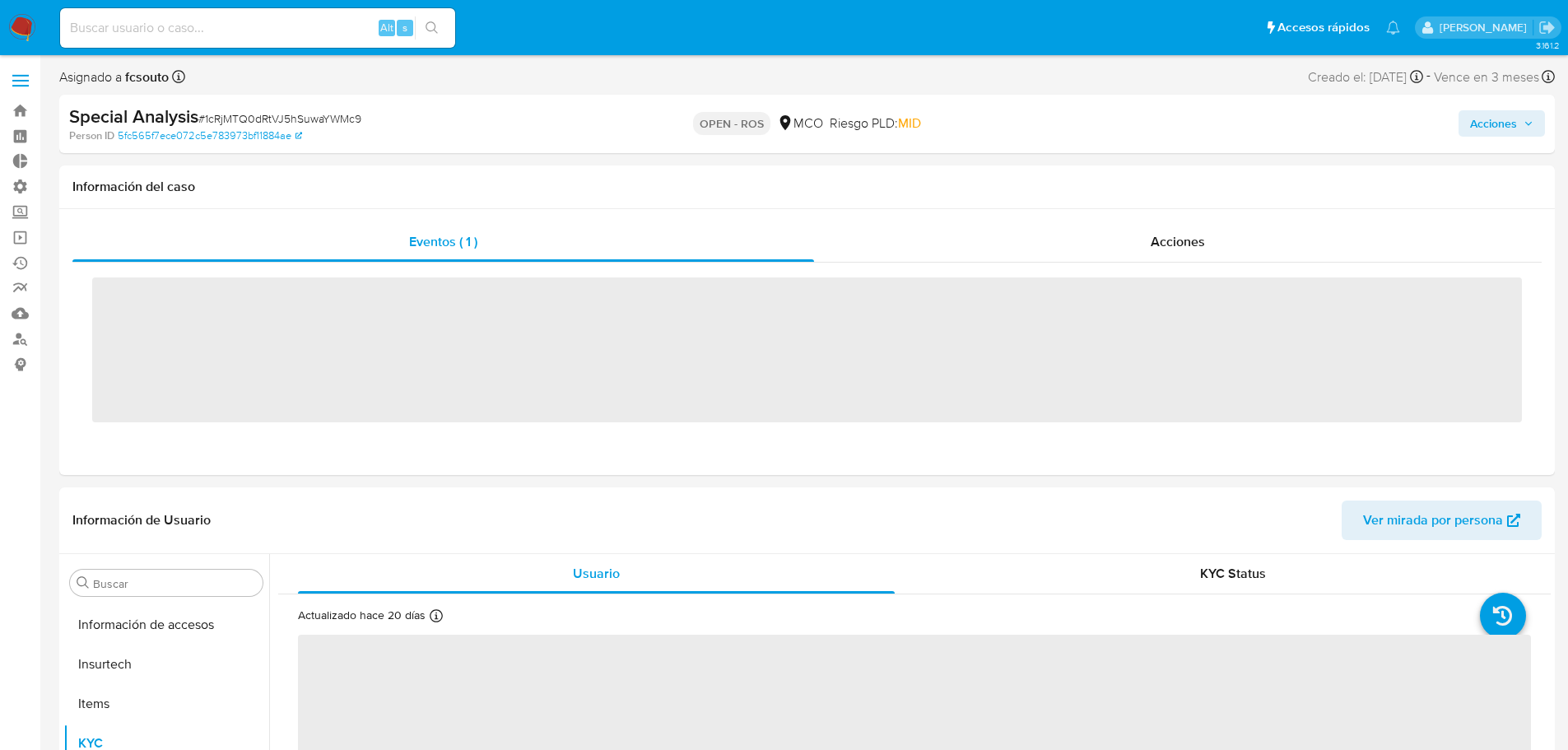
scroll to position [774, 0]
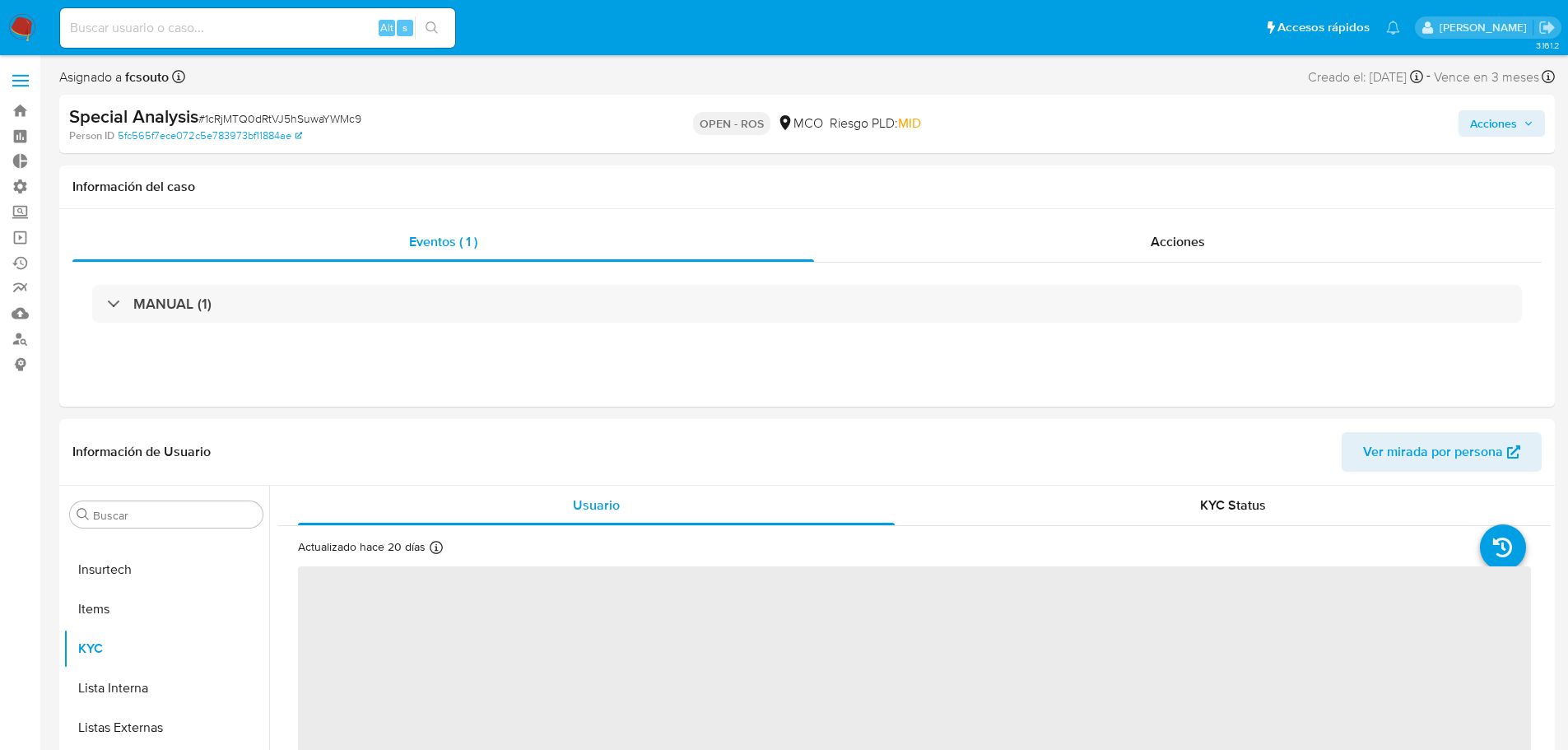
select select "10"
